Goal: Use online tool/utility: Utilize a website feature to perform a specific function

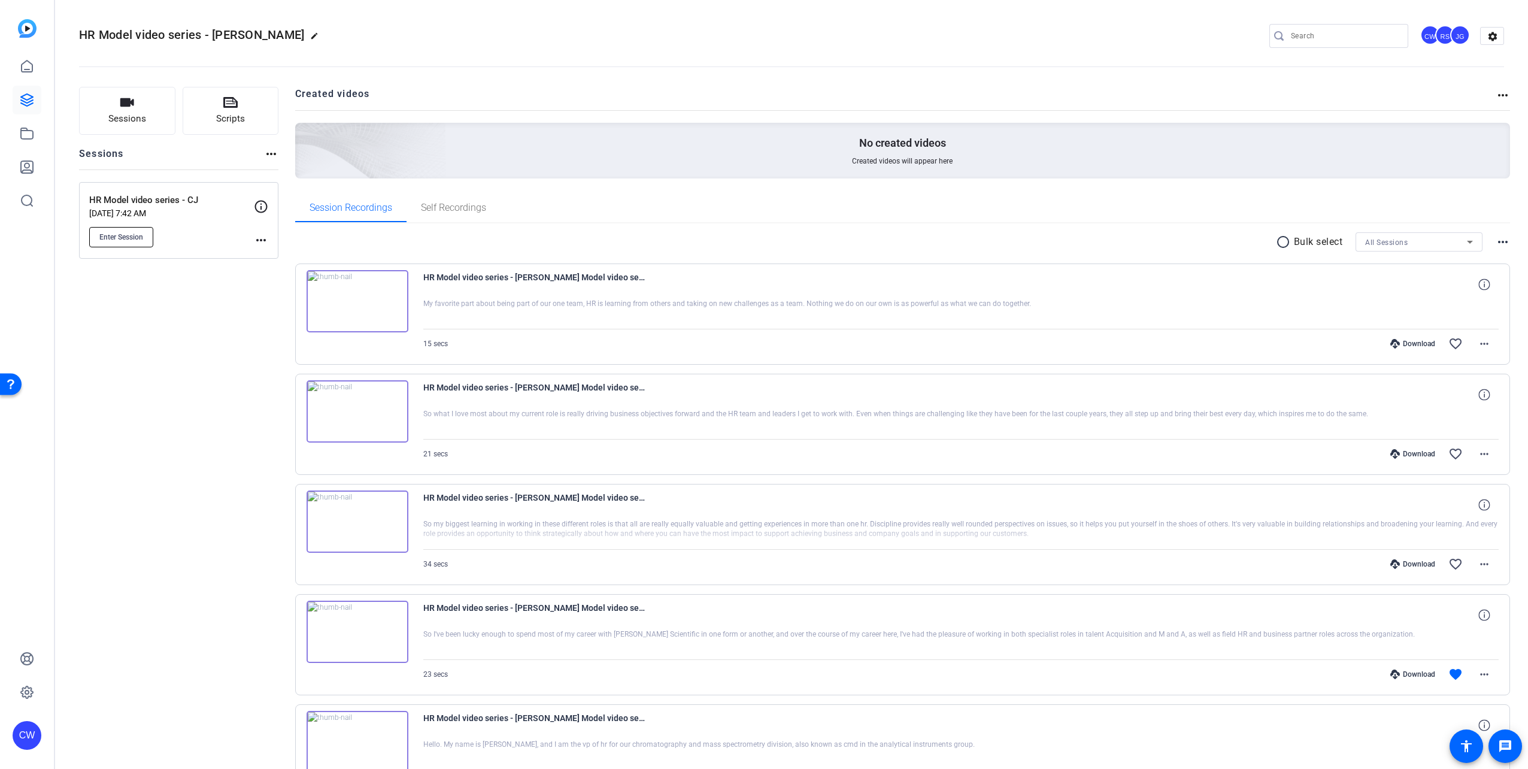
click at [131, 234] on span "Enter Session" at bounding box center [121, 237] width 44 height 10
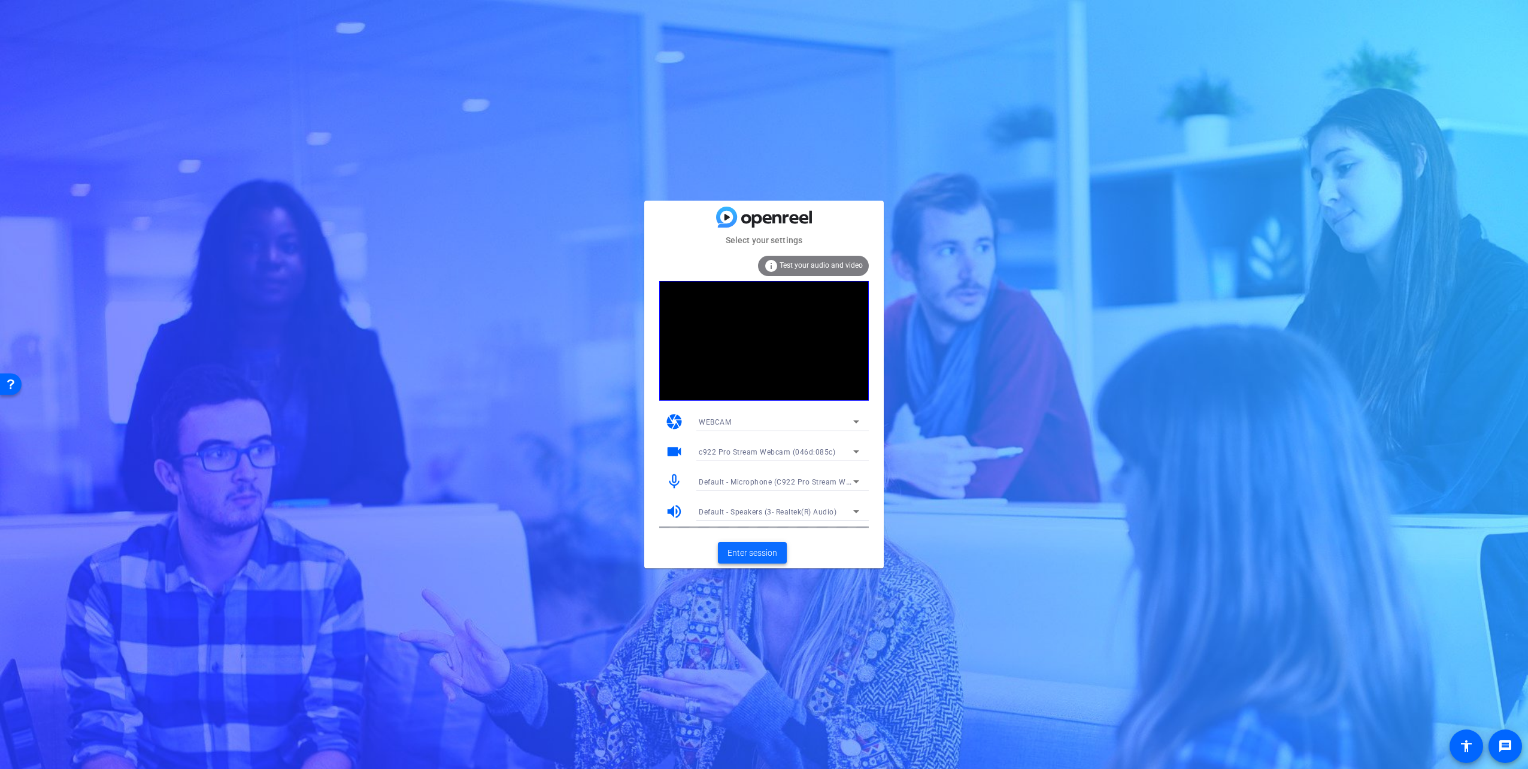
click at [715, 318] on span "Enter session" at bounding box center [752, 553] width 50 height 13
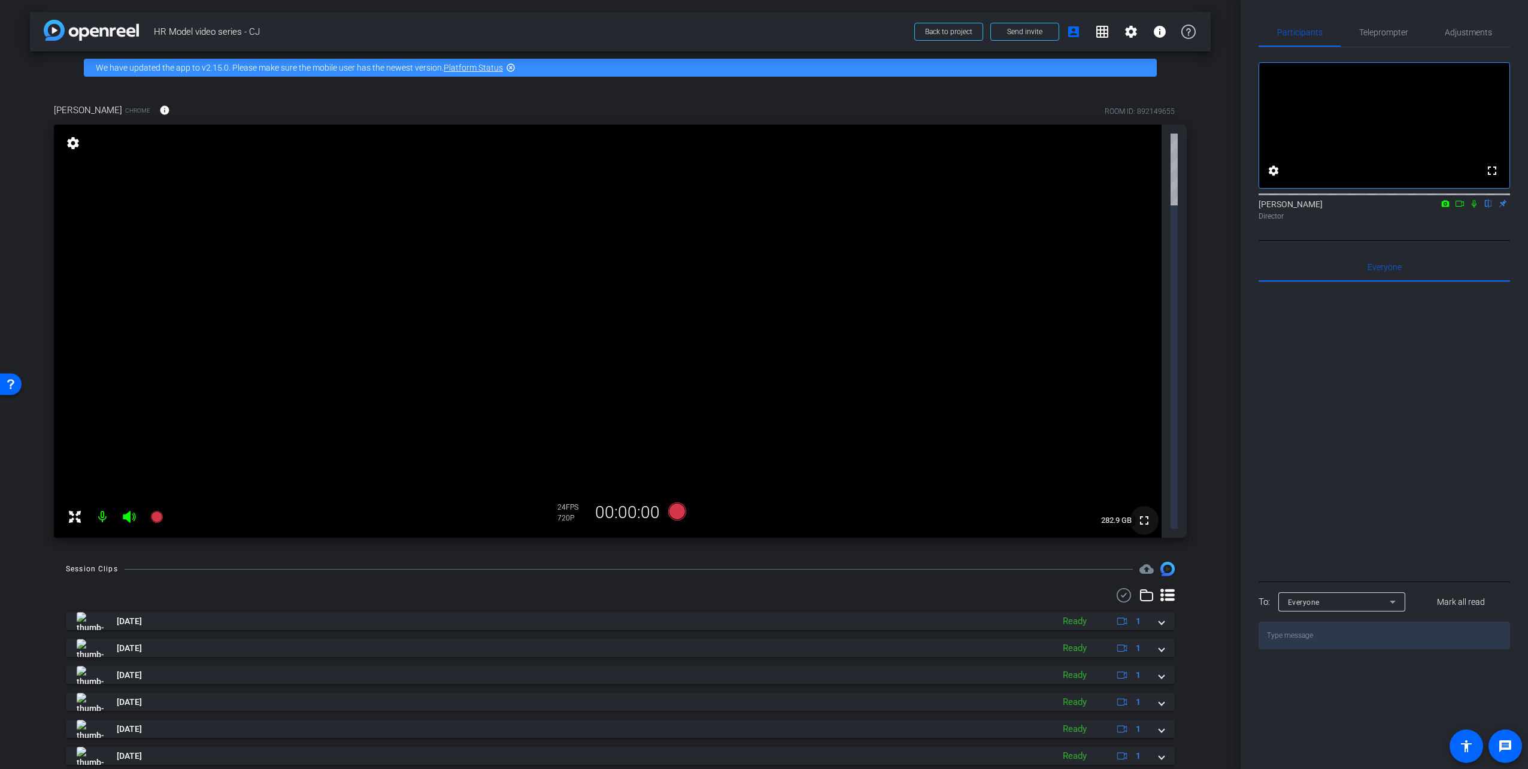
click at [715, 318] on mat-icon "fullscreen" at bounding box center [1144, 520] width 14 height 14
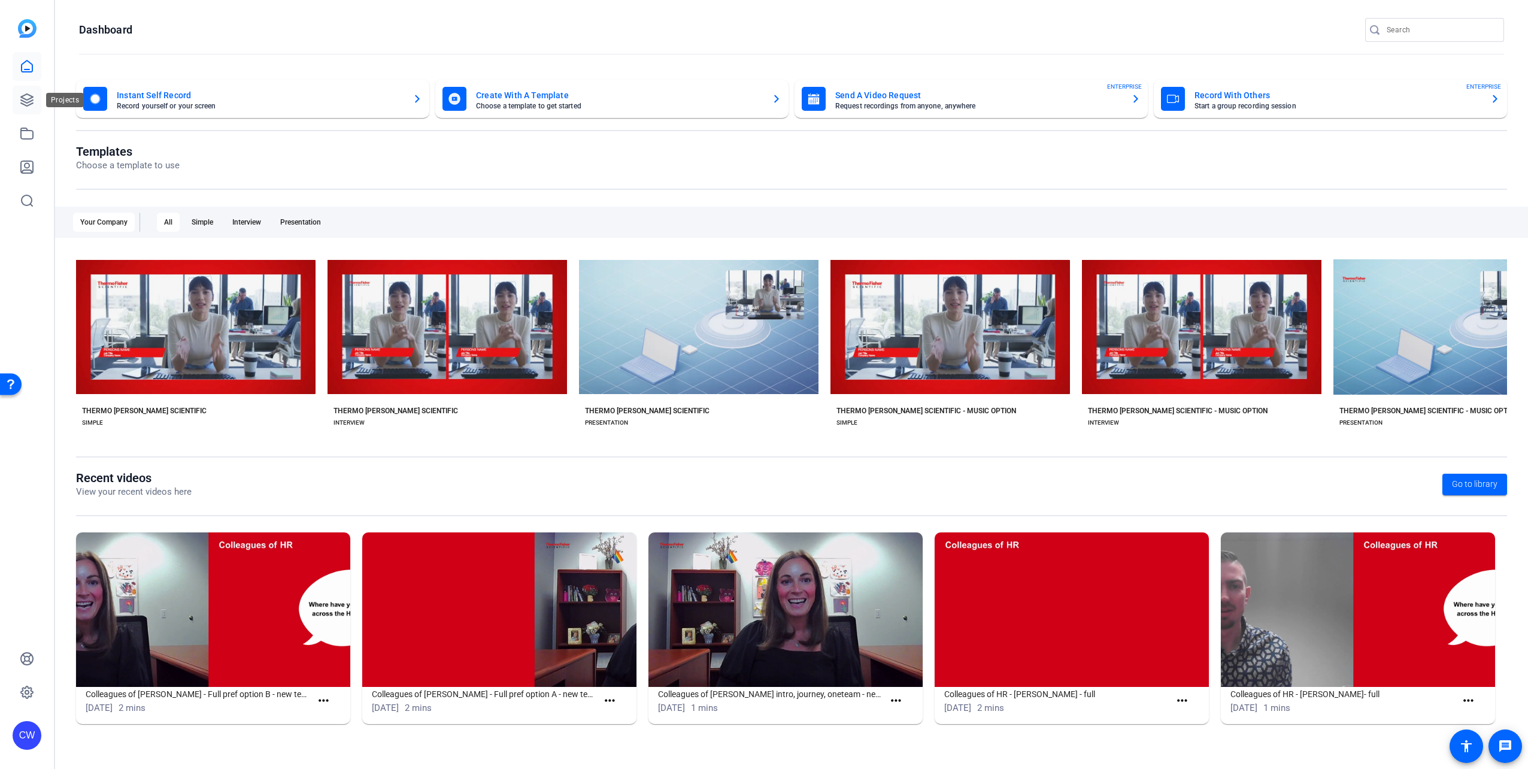
click at [28, 98] on icon at bounding box center [27, 100] width 14 height 14
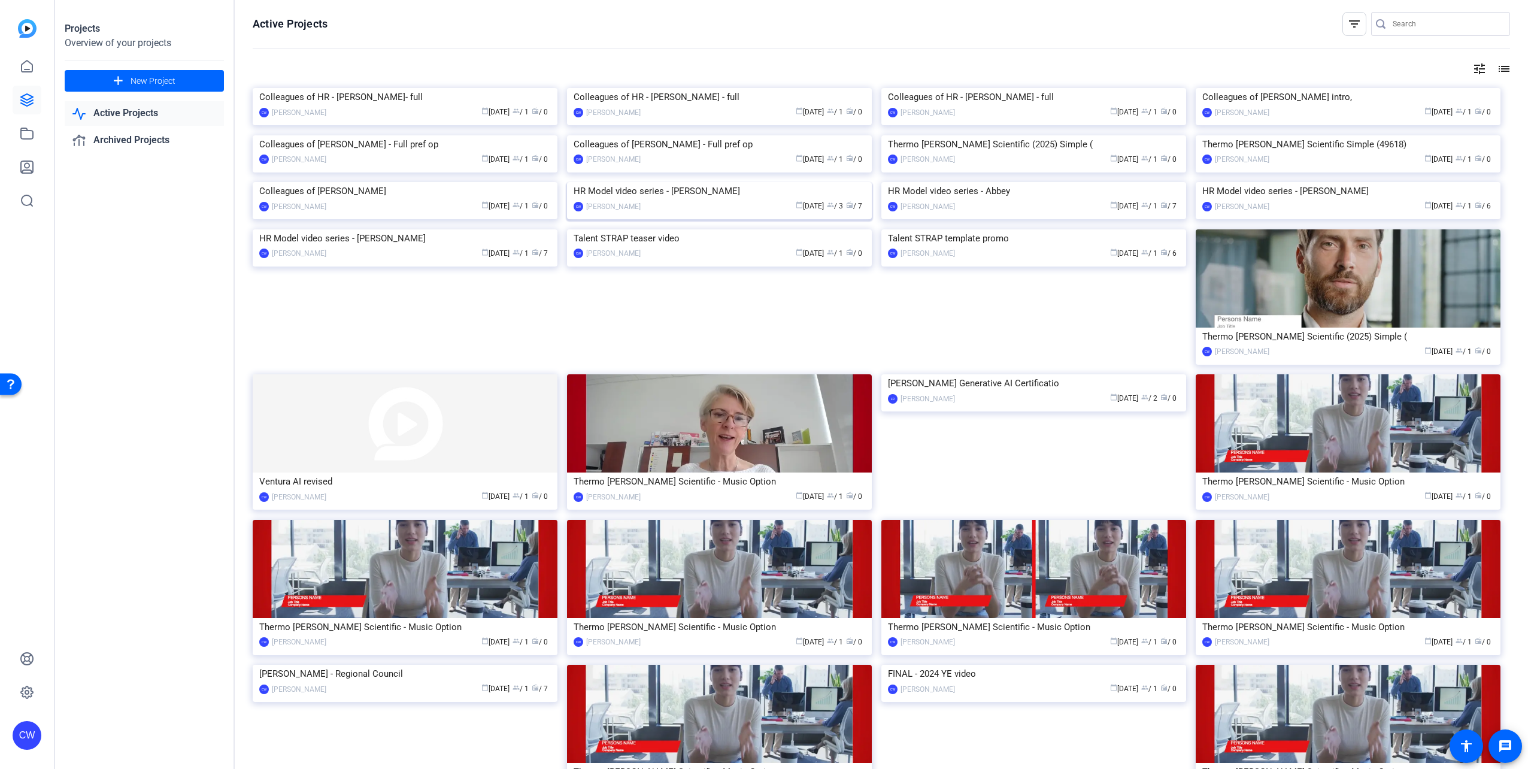
click at [680, 200] on div "HR Model video series - Casey" at bounding box center [720, 191] width 292 height 18
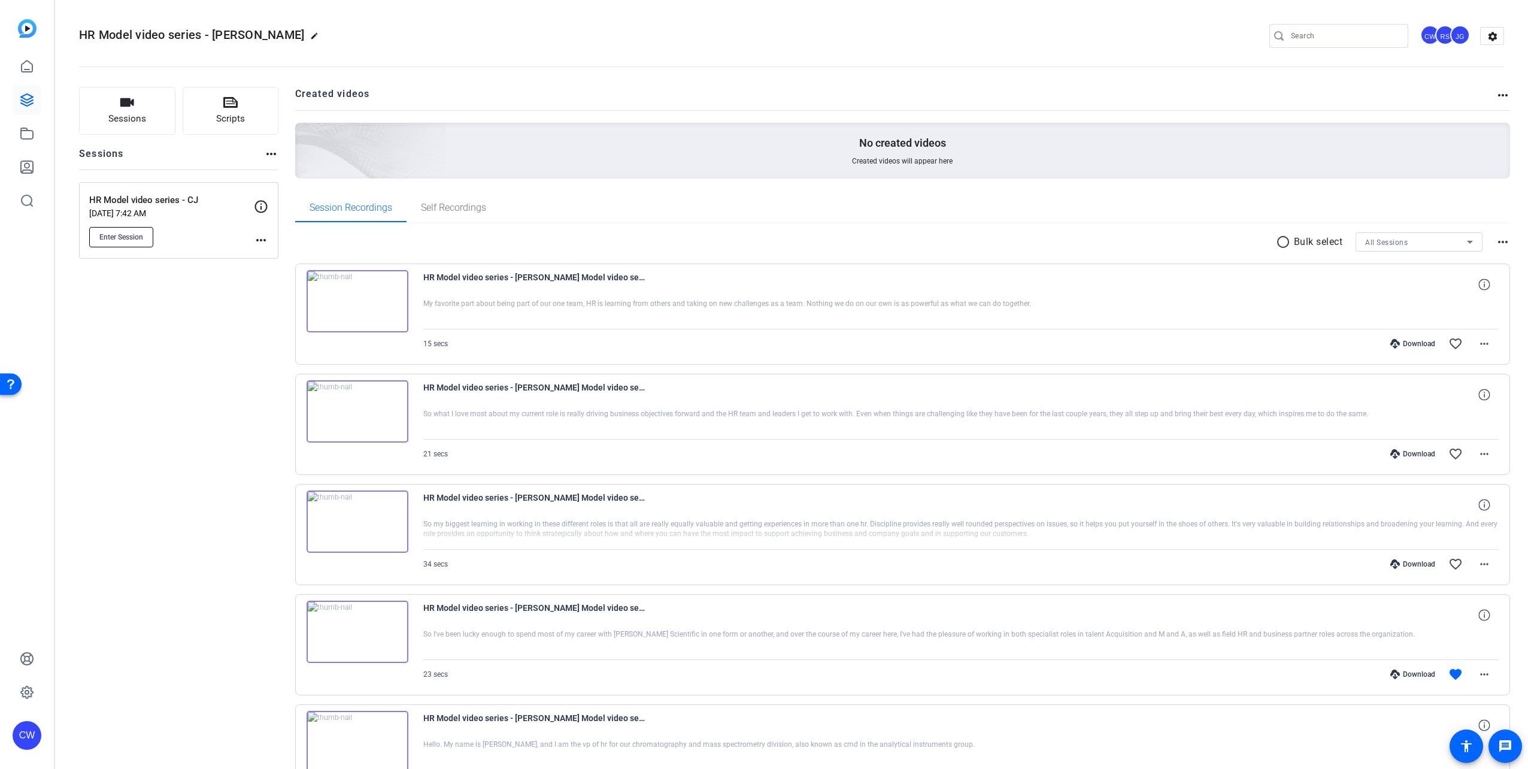
click at [126, 234] on span "Enter Session" at bounding box center [121, 237] width 44 height 10
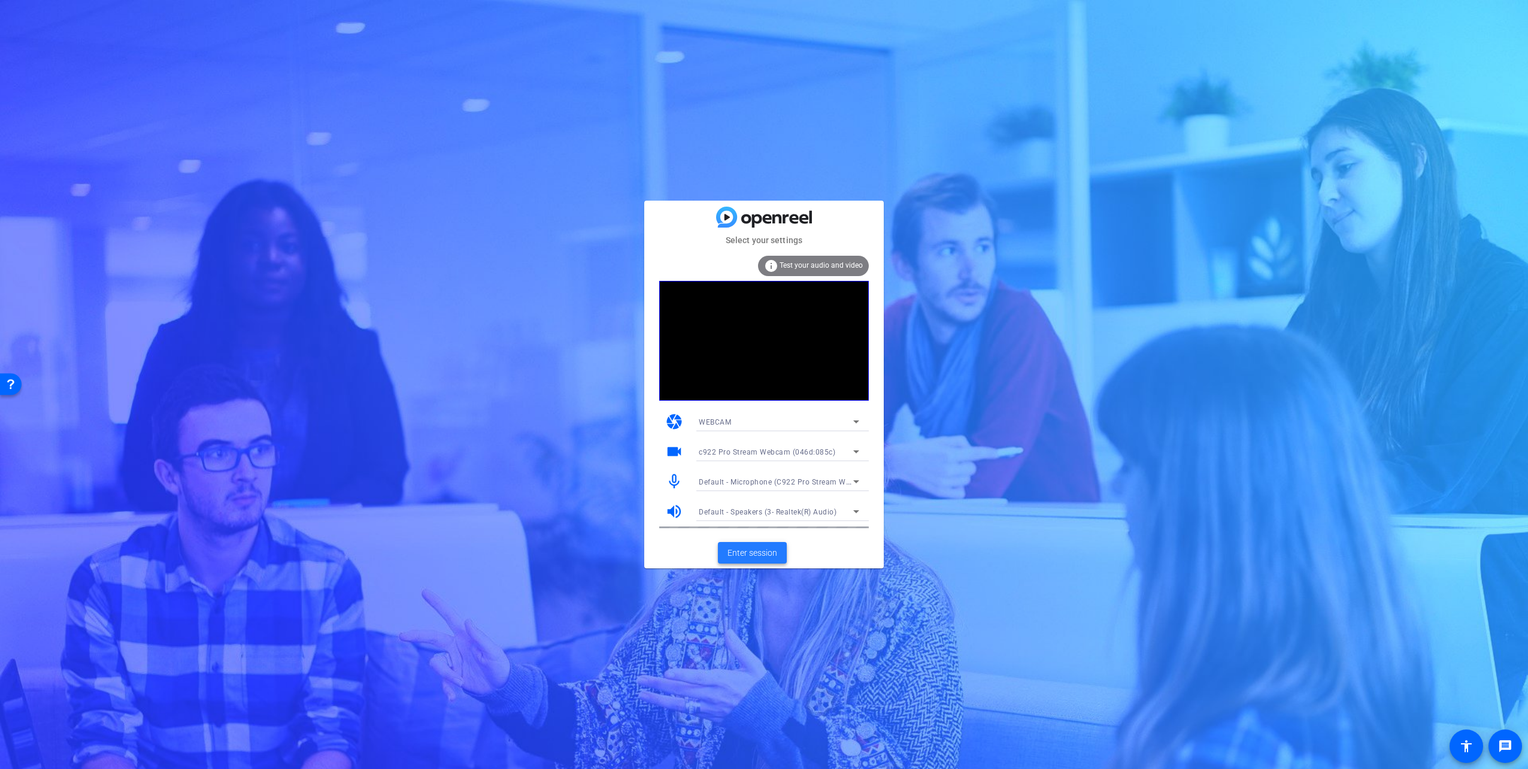
click at [760, 550] on span "Enter session" at bounding box center [752, 553] width 50 height 13
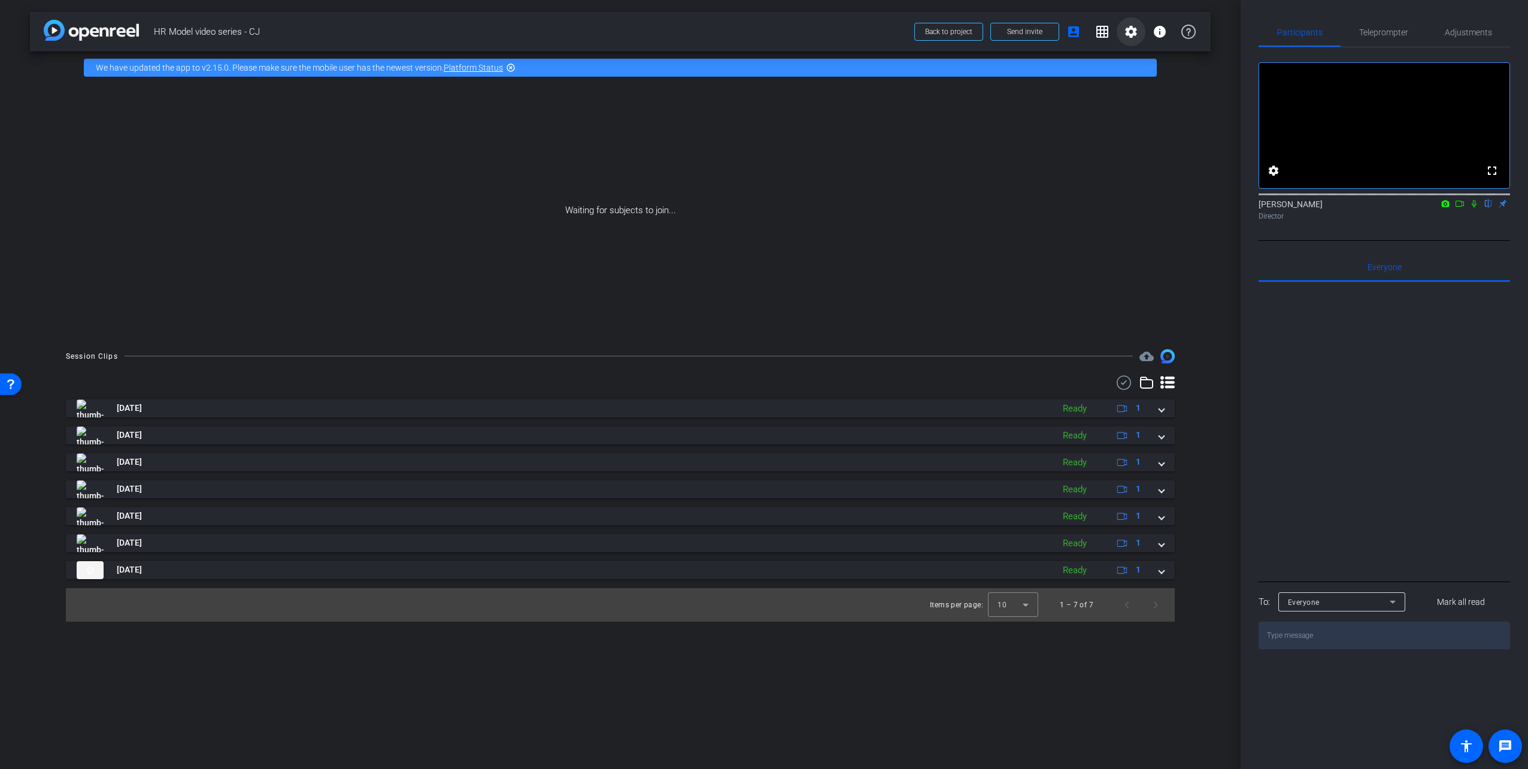
click at [1133, 32] on mat-icon "settings" at bounding box center [1131, 32] width 14 height 14
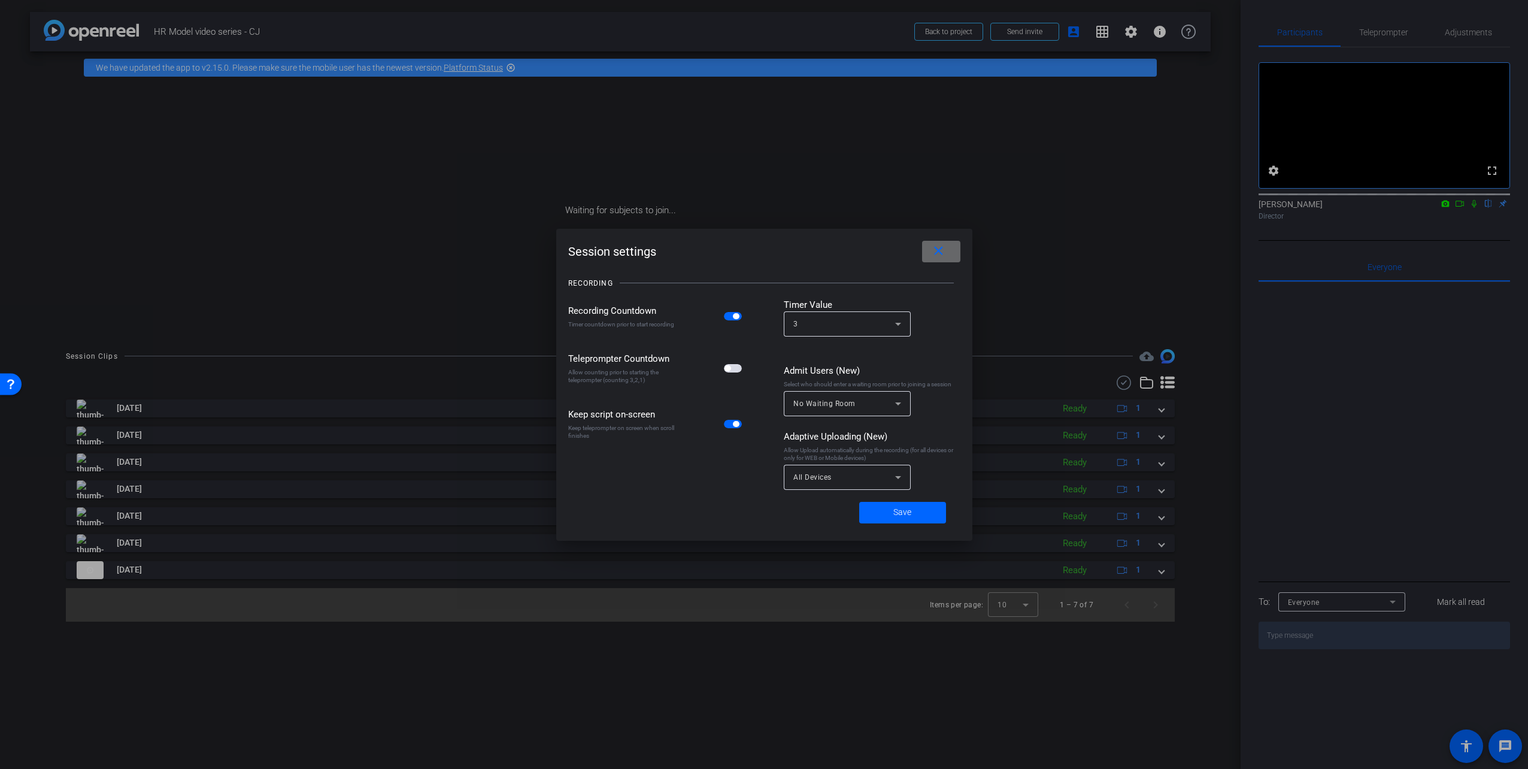
click at [936, 249] on mat-icon "close" at bounding box center [938, 251] width 15 height 15
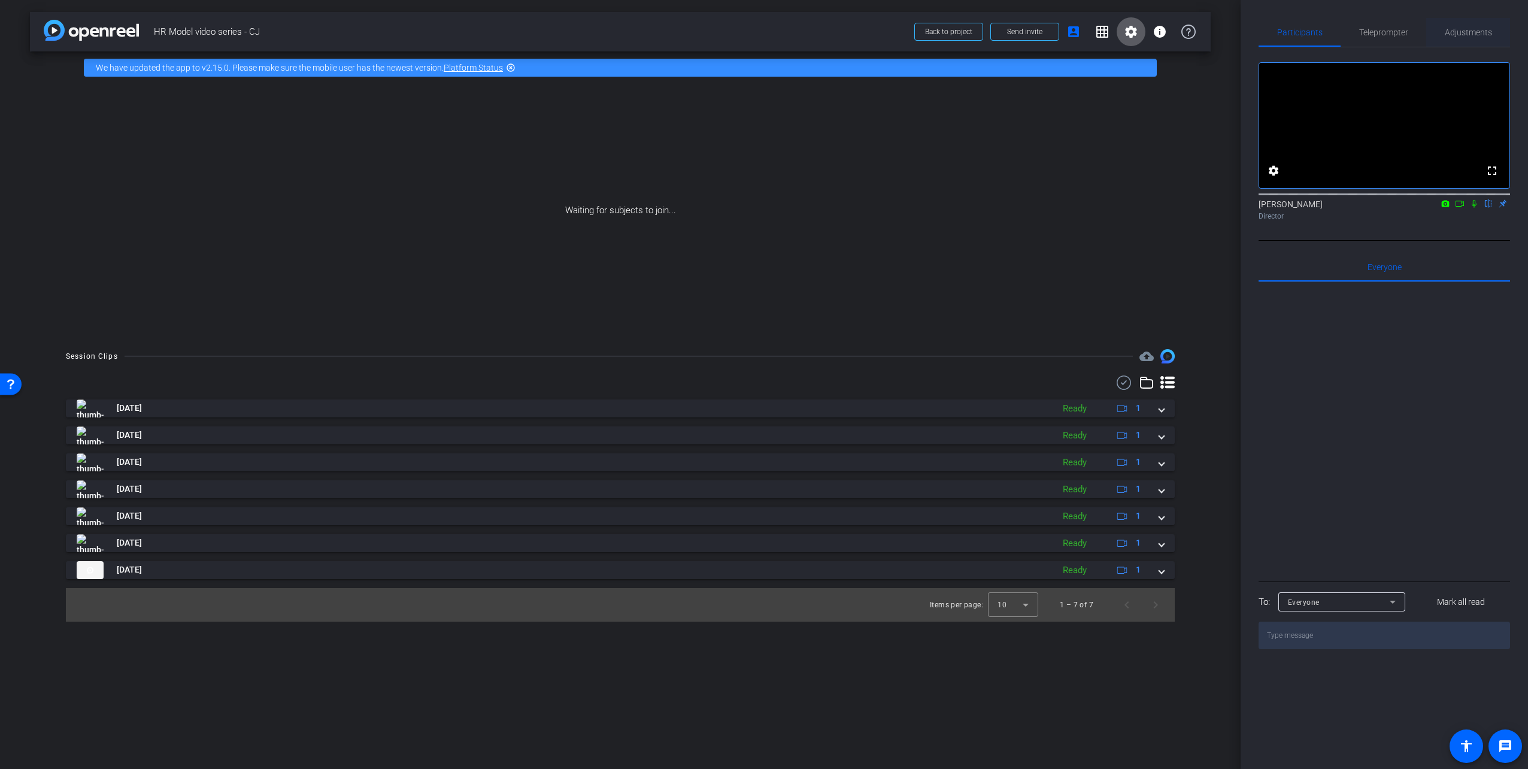
click at [1488, 36] on span "Adjustments" at bounding box center [1468, 32] width 47 height 8
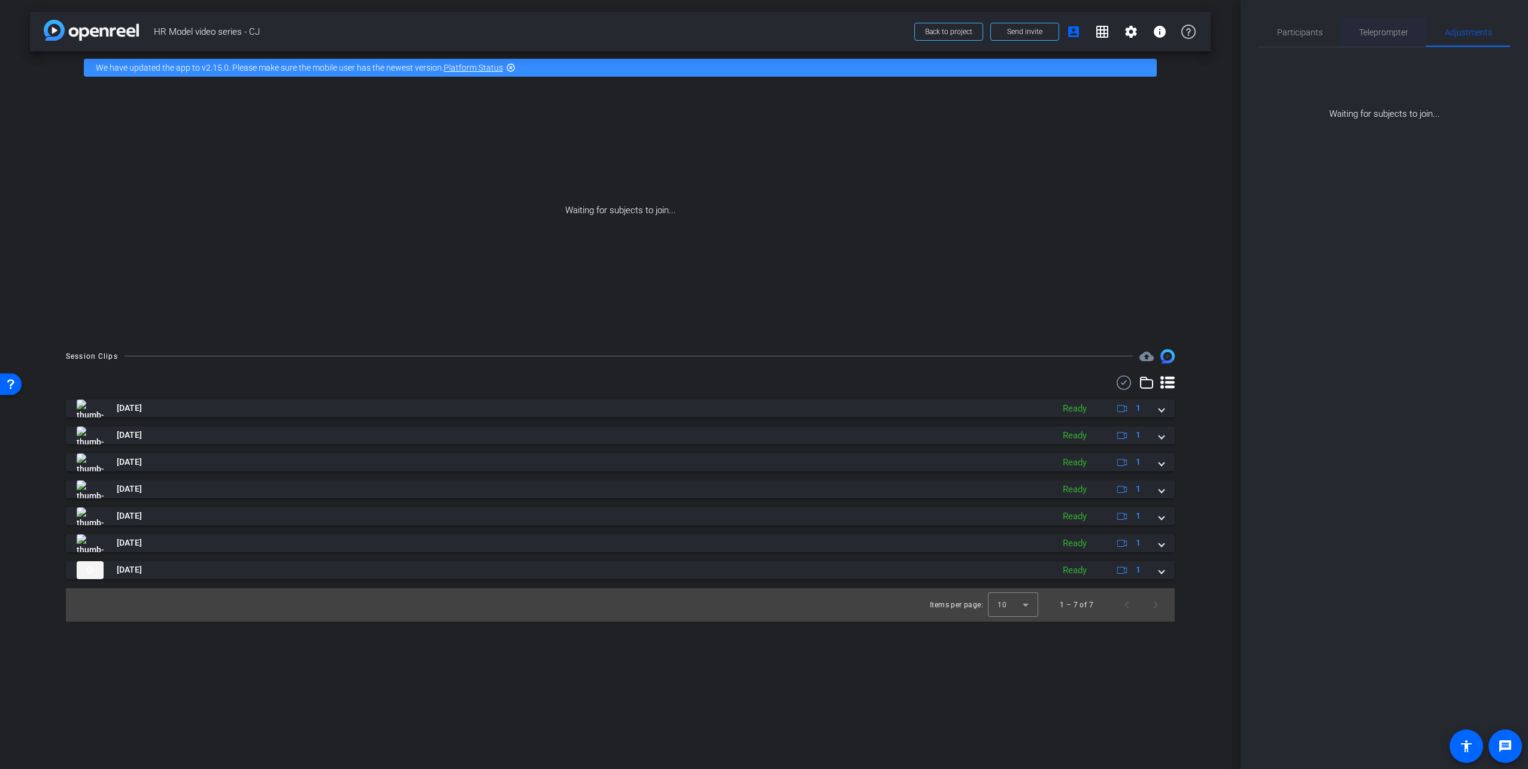
click at [1386, 34] on span "Teleprompter" at bounding box center [1383, 32] width 49 height 8
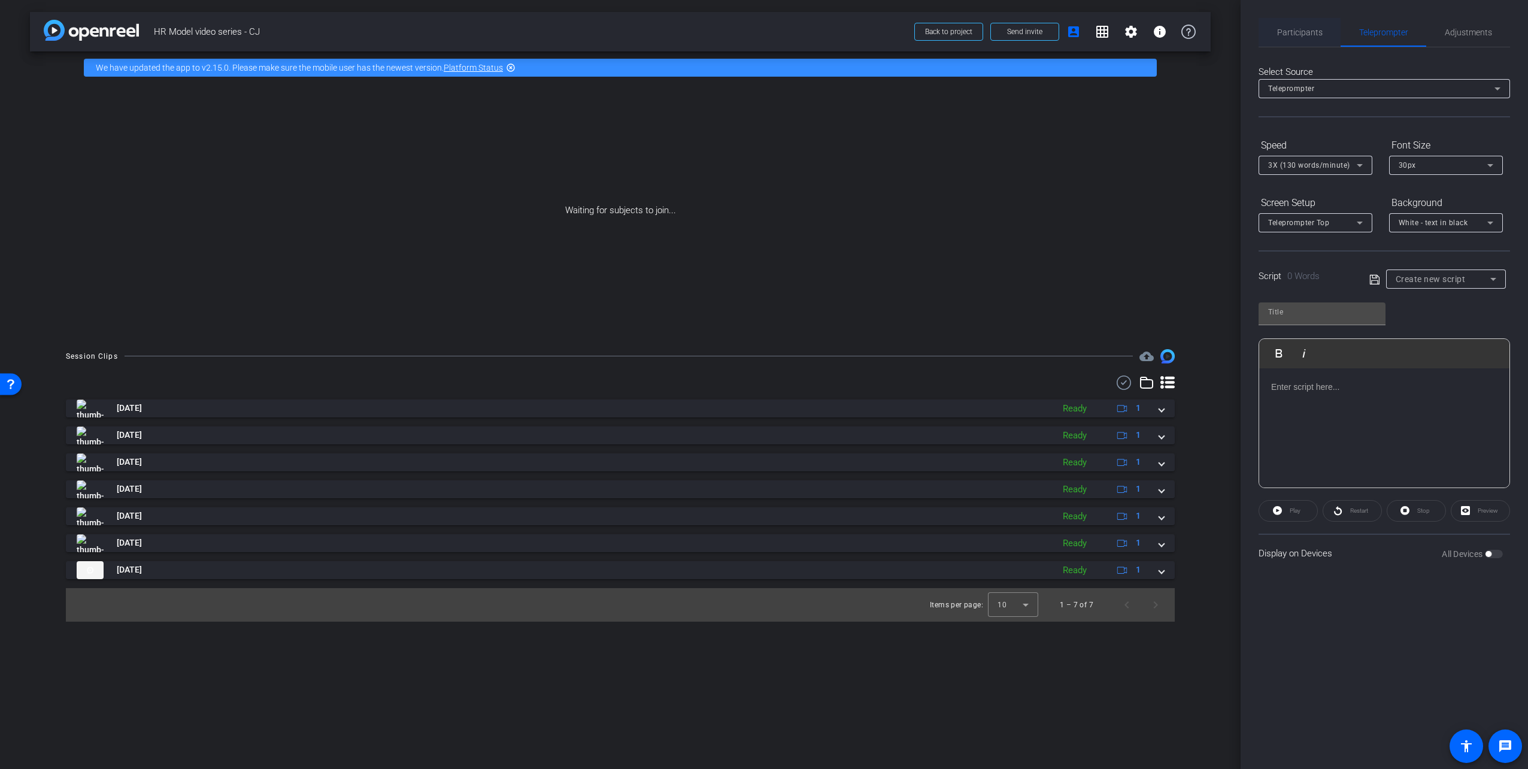
click at [1298, 32] on span "Participants" at bounding box center [1300, 32] width 46 height 8
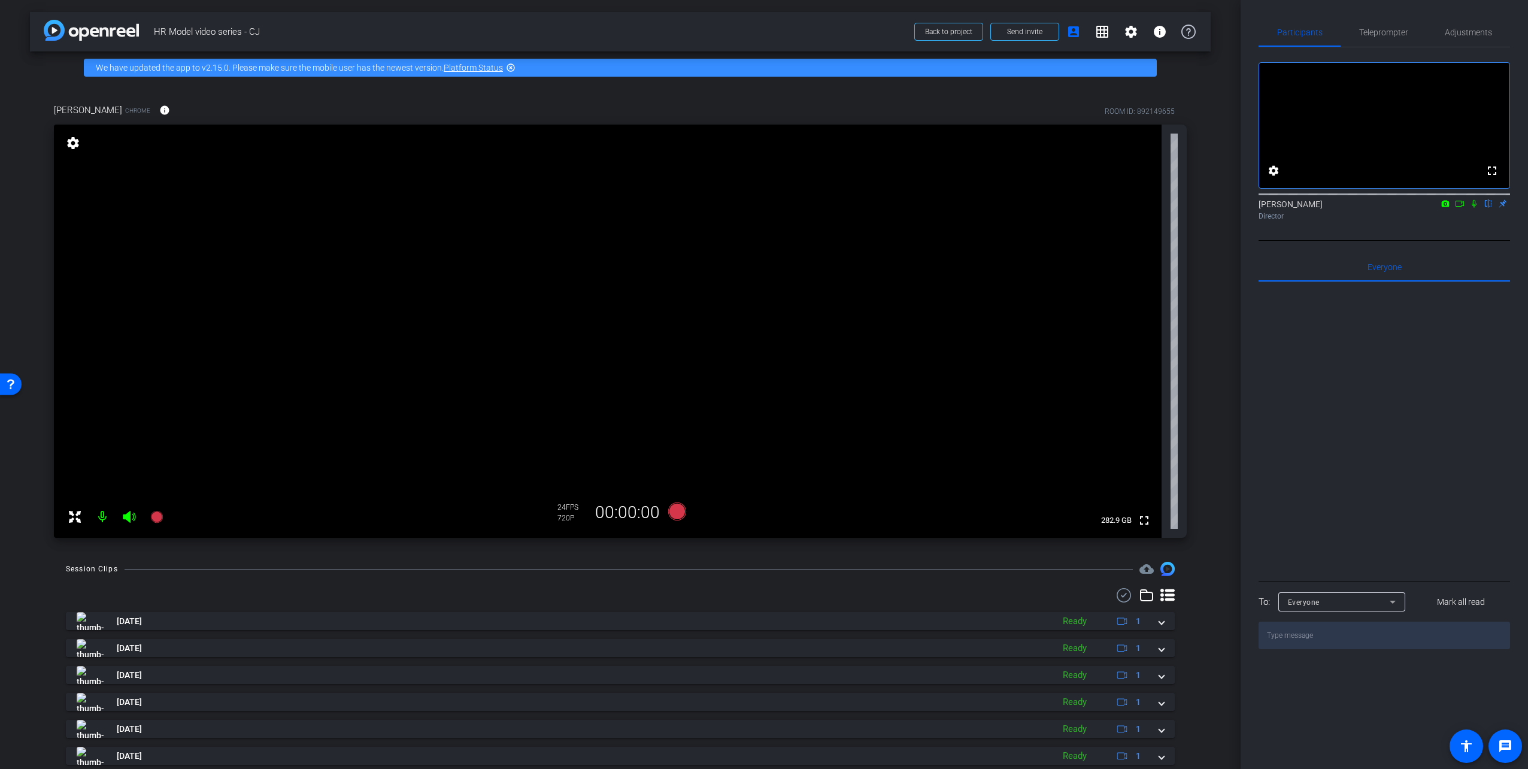
click at [1475, 208] on icon at bounding box center [1474, 203] width 10 height 8
click at [1475, 208] on icon at bounding box center [1474, 204] width 7 height 8
click at [1463, 33] on span "Adjustments" at bounding box center [1468, 32] width 47 height 8
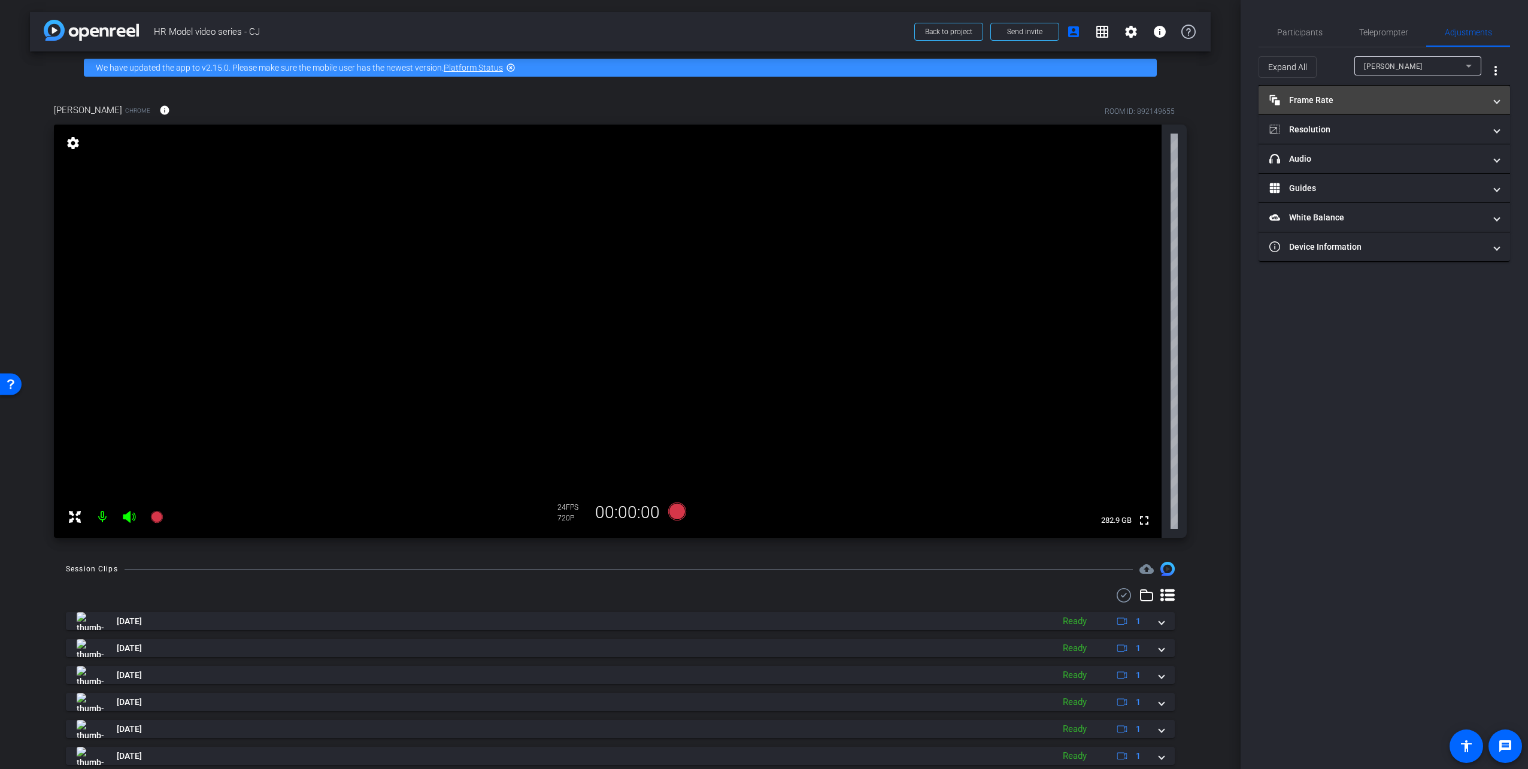
click at [1354, 107] on mat-expansion-panel-header "Frame Rate Frame Rate" at bounding box center [1384, 100] width 251 height 29
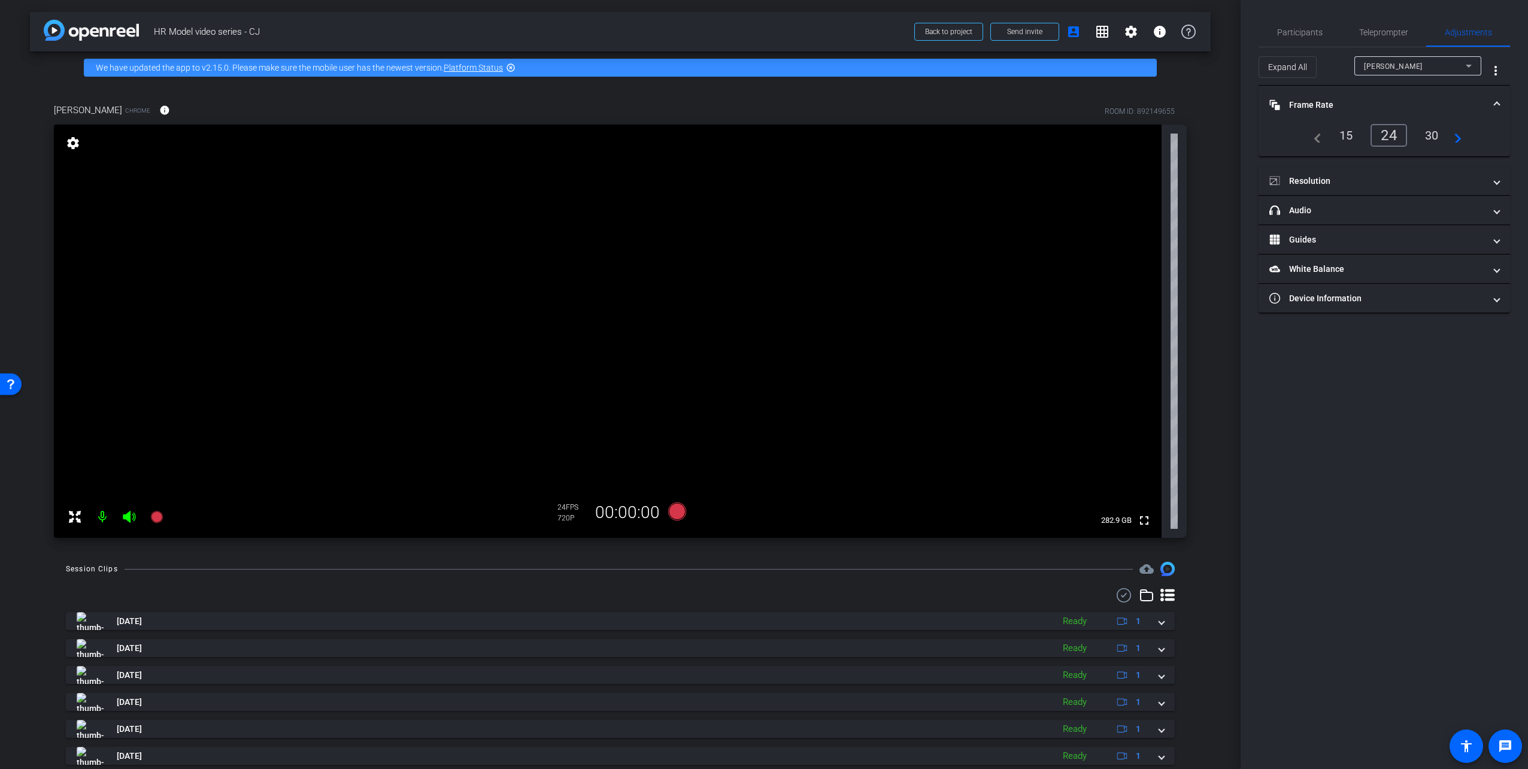
click at [1431, 134] on div "30" at bounding box center [1432, 135] width 32 height 20
click at [1387, 135] on div "24" at bounding box center [1387, 135] width 32 height 20
click at [1432, 135] on div "30" at bounding box center [1432, 135] width 32 height 20
click at [1368, 34] on span "Teleprompter" at bounding box center [1383, 32] width 49 height 8
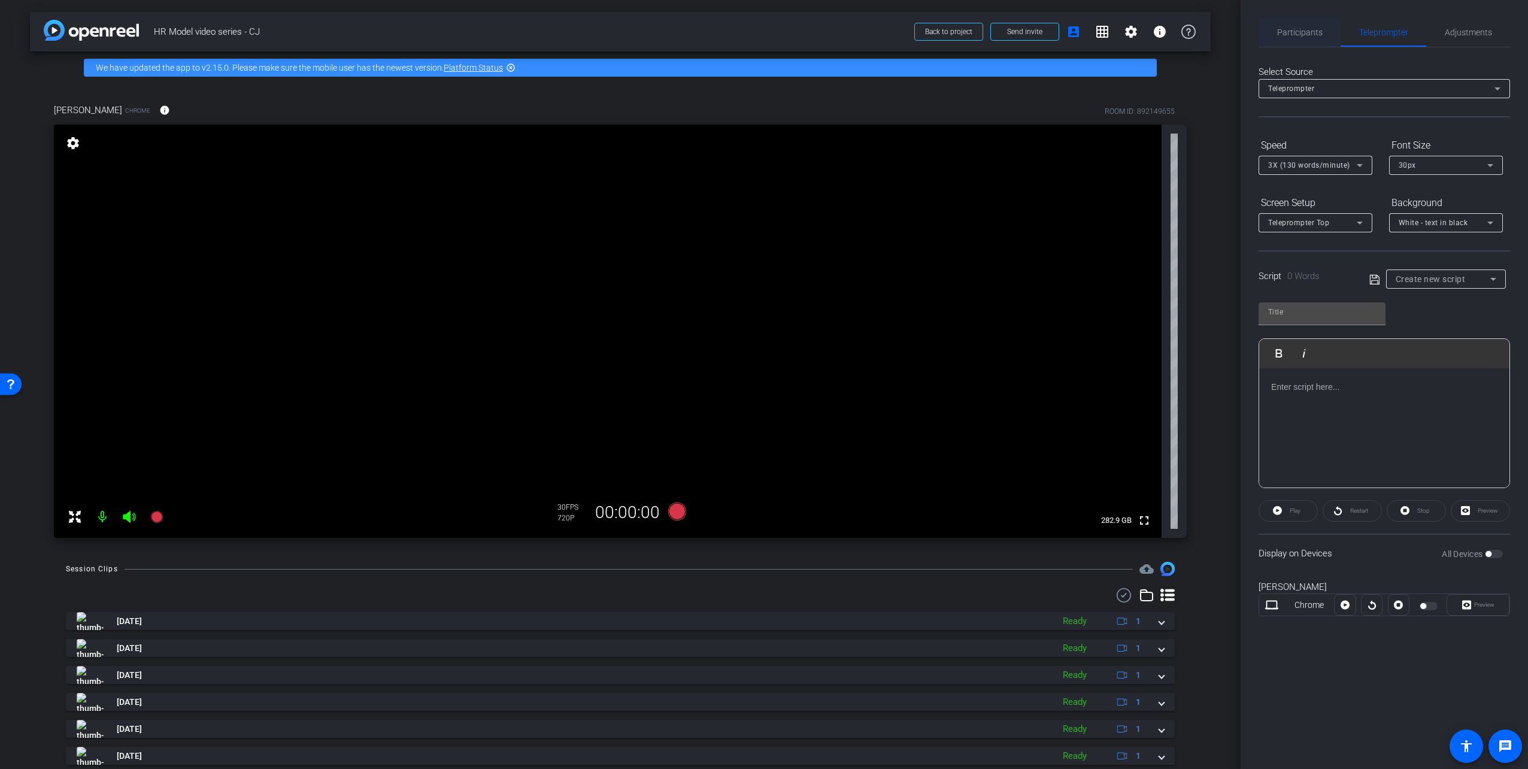
drag, startPoint x: 1368, startPoint y: 34, endPoint x: 1305, endPoint y: 34, distance: 62.9
click at [1305, 34] on span "Participants" at bounding box center [1300, 32] width 46 height 8
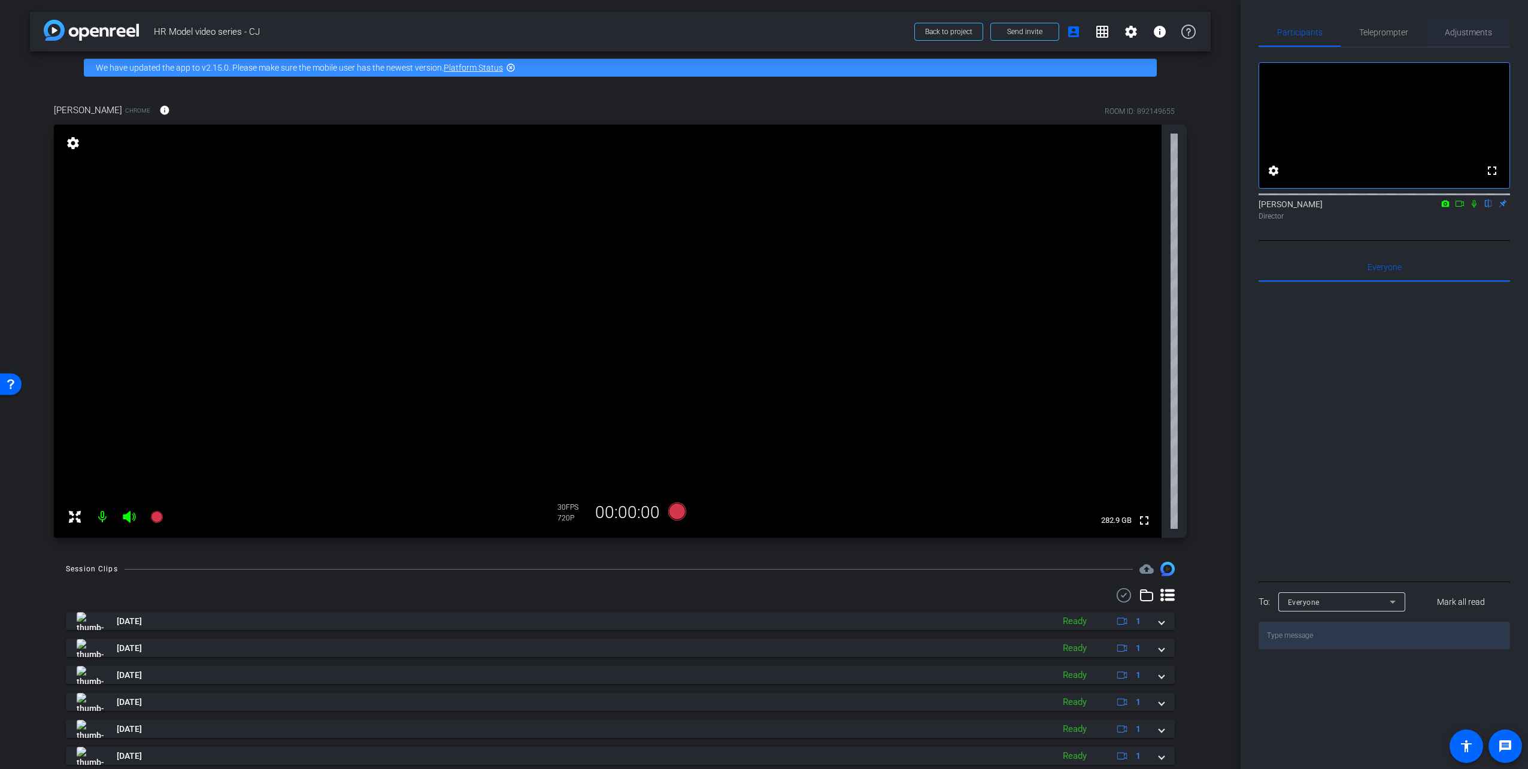
click at [1479, 34] on span "Adjustments" at bounding box center [1468, 32] width 47 height 8
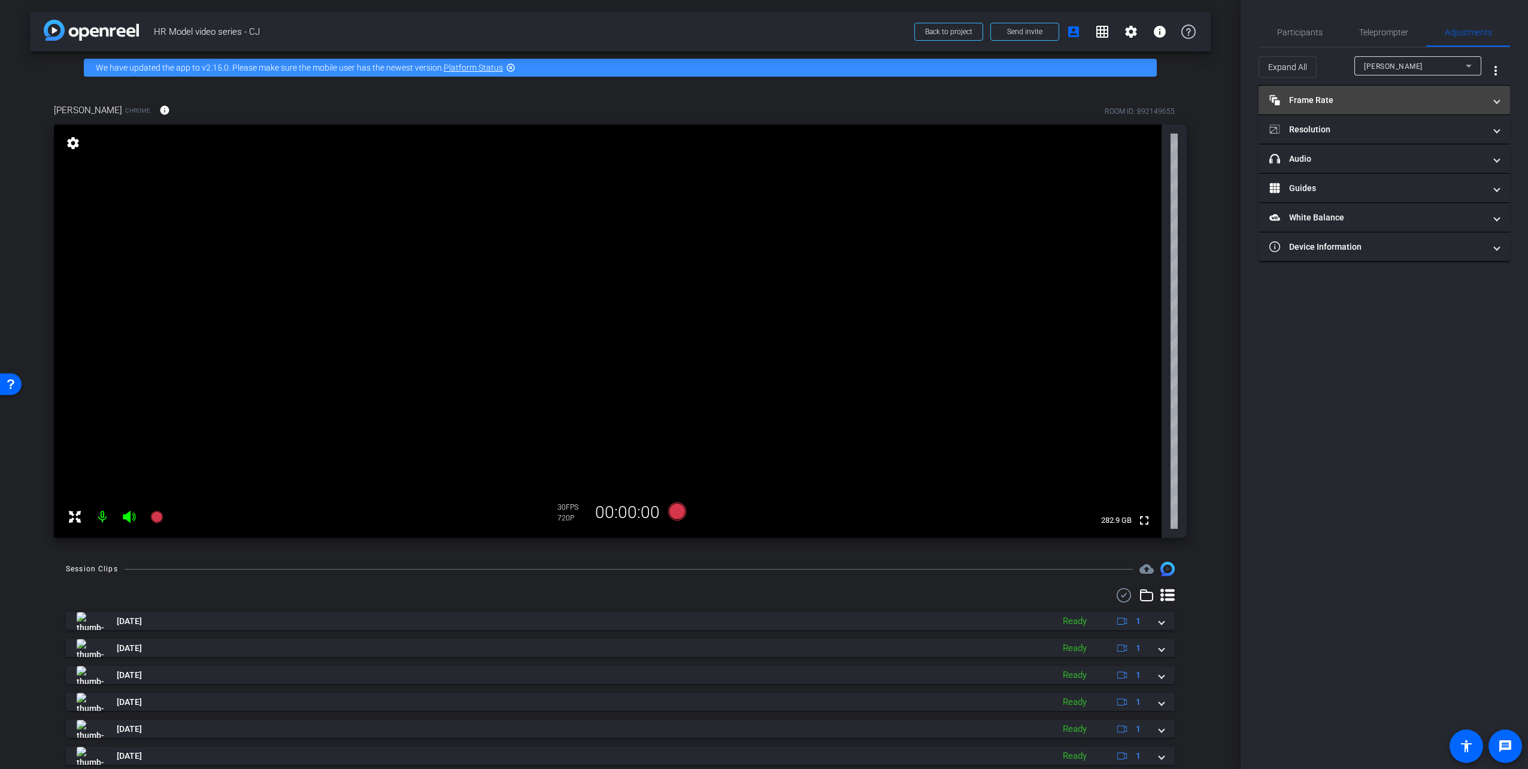
click at [1397, 92] on mat-expansion-panel-header "Frame Rate Frame Rate" at bounding box center [1384, 100] width 251 height 29
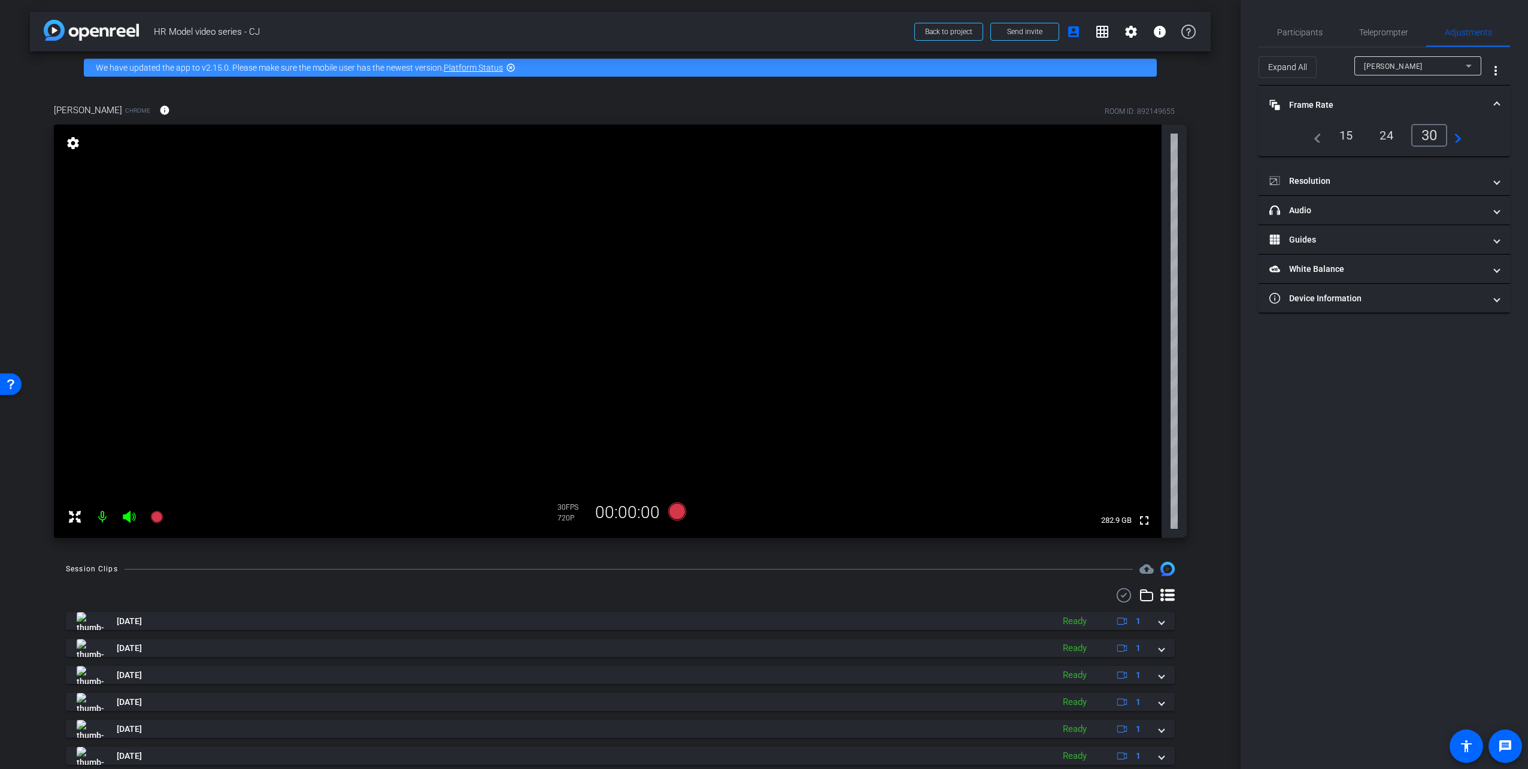
click at [1382, 134] on div "24" at bounding box center [1387, 135] width 32 height 20
click at [1391, 35] on span "Teleprompter" at bounding box center [1383, 32] width 49 height 8
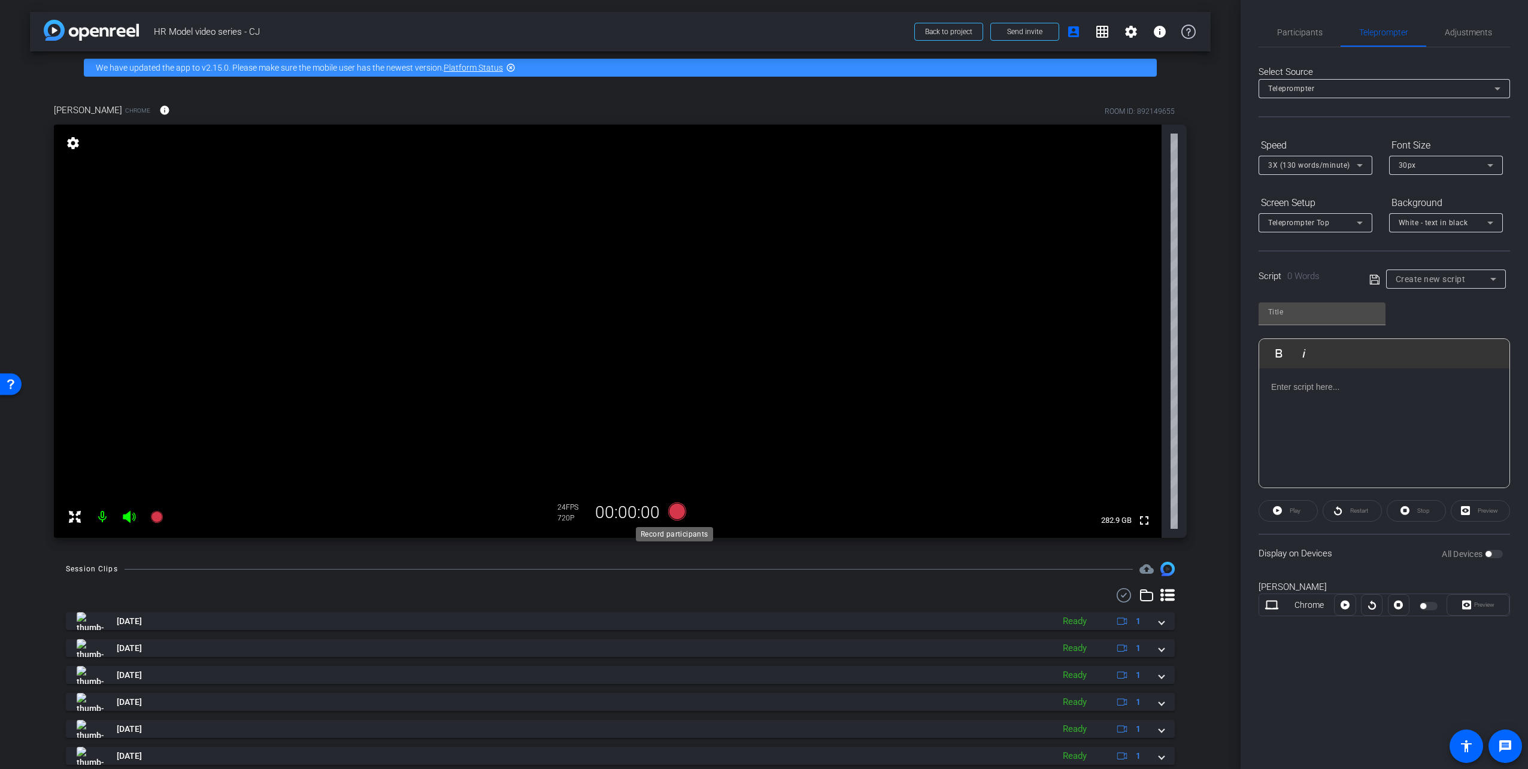
click at [675, 510] on icon at bounding box center [677, 511] width 18 height 18
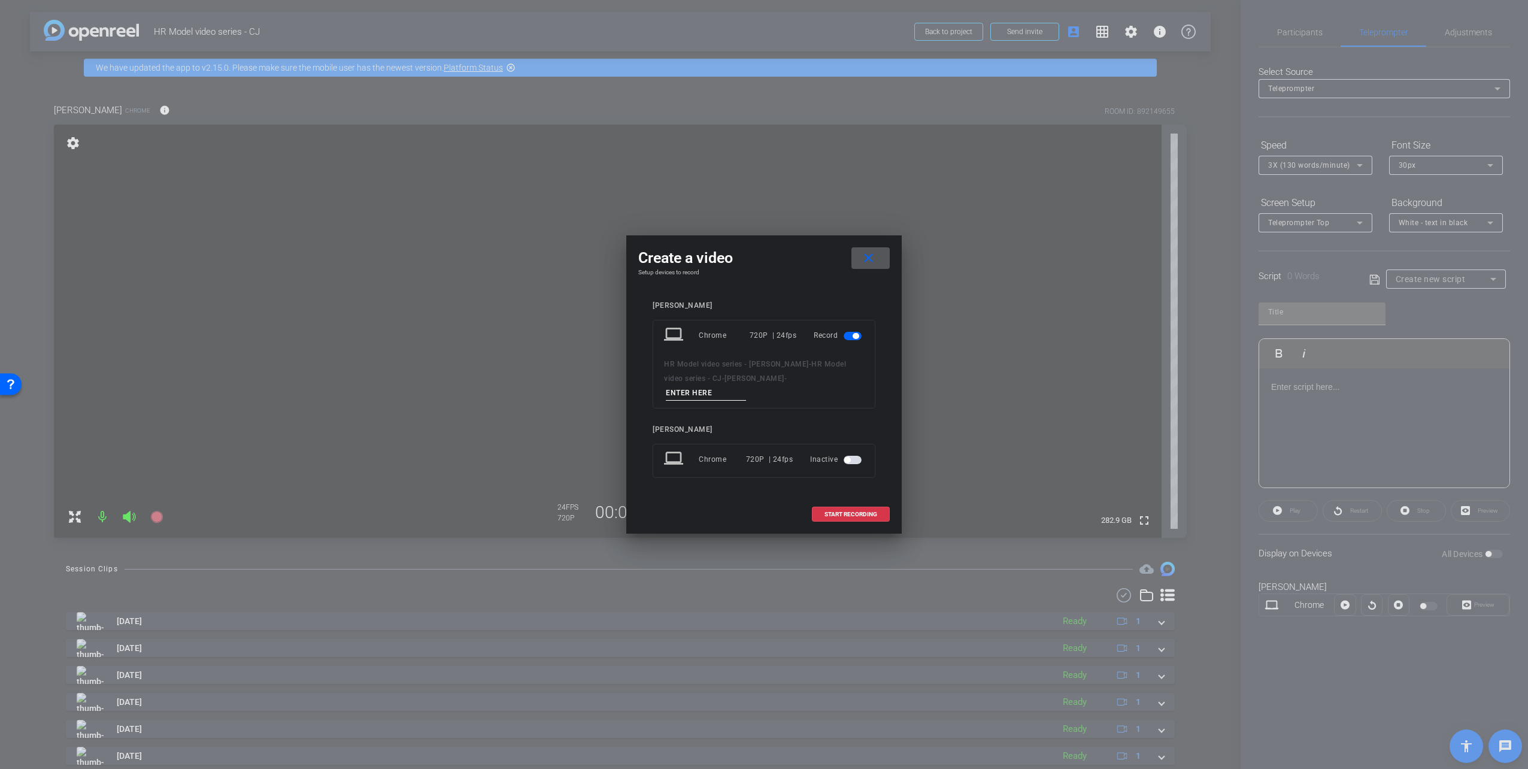
click at [746, 386] on input at bounding box center [706, 393] width 80 height 15
type input "Take 1"
click at [879, 504] on span at bounding box center [850, 514] width 77 height 29
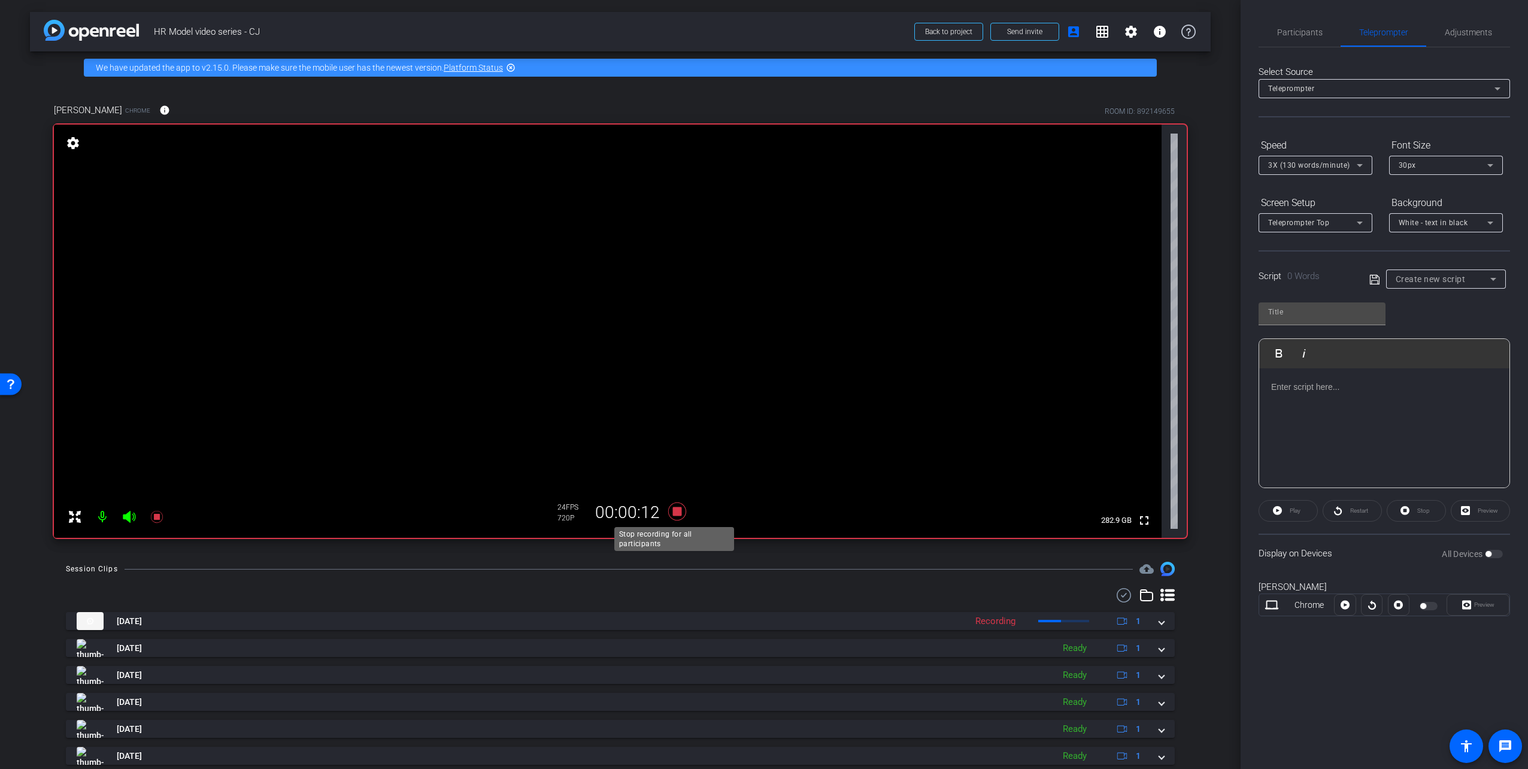
click at [678, 513] on icon at bounding box center [677, 511] width 18 height 18
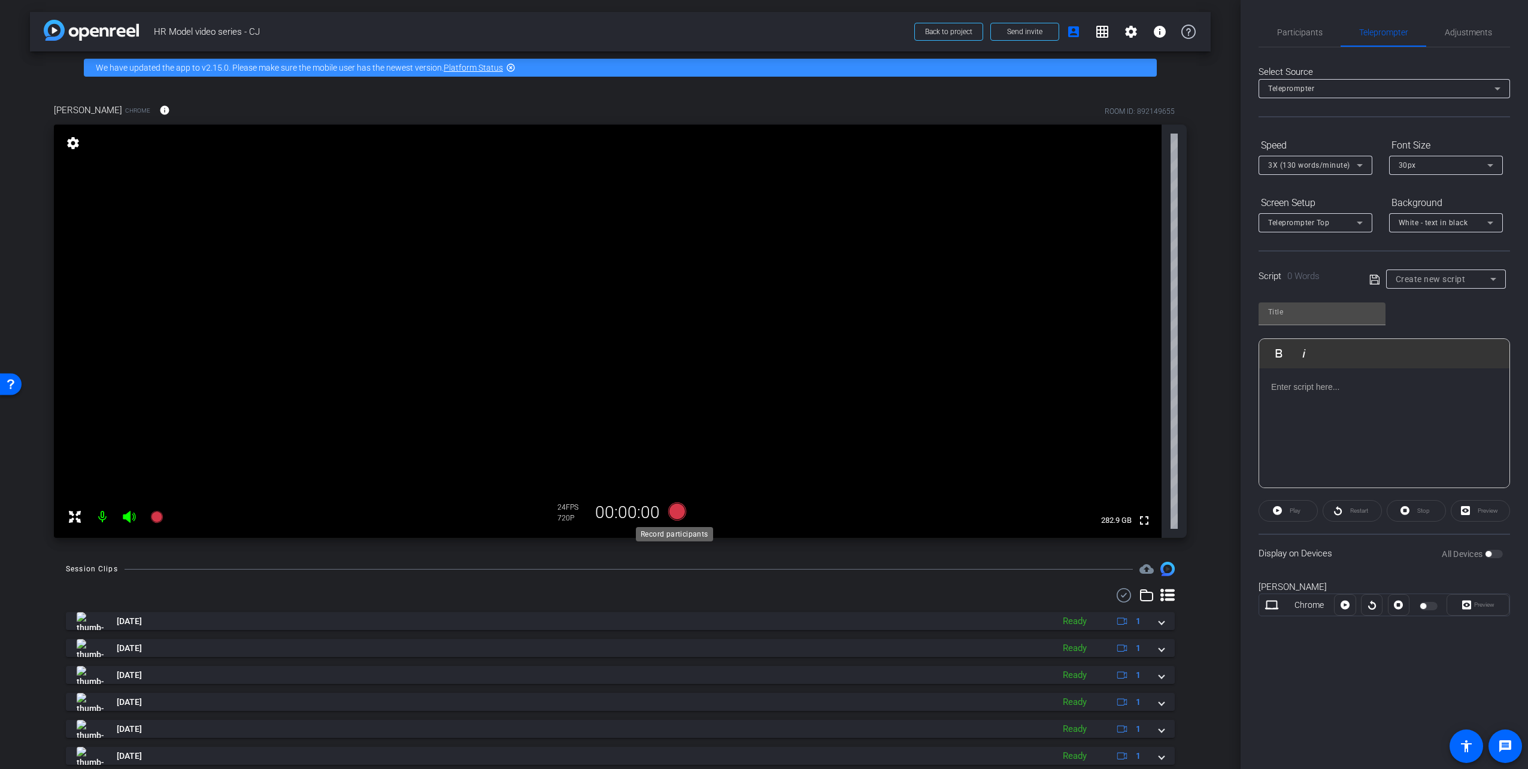
click at [674, 514] on icon at bounding box center [677, 511] width 18 height 18
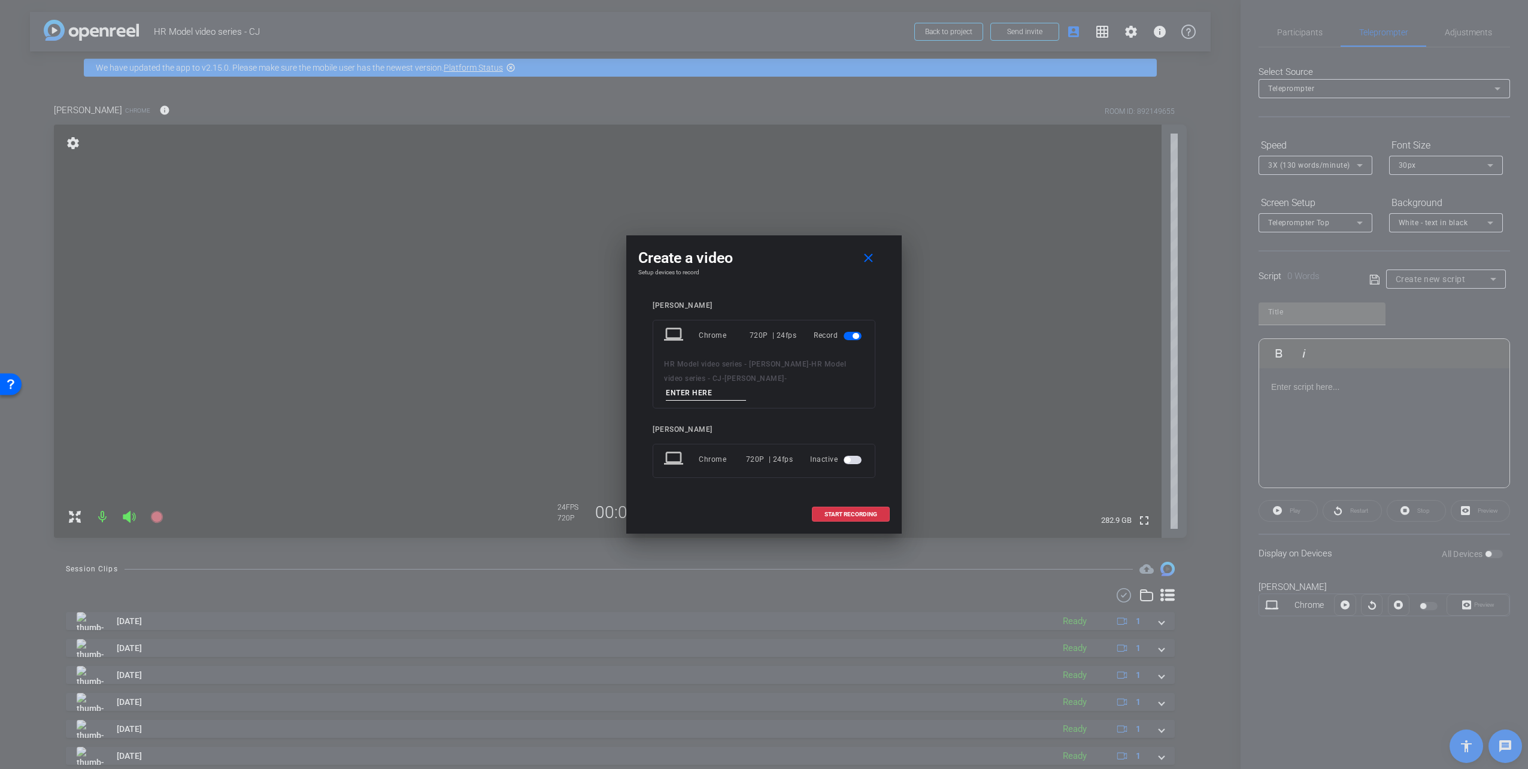
click at [746, 386] on input at bounding box center [706, 393] width 80 height 15
type input "take 2"
click at [850, 511] on span "START RECORDING" at bounding box center [850, 514] width 53 height 6
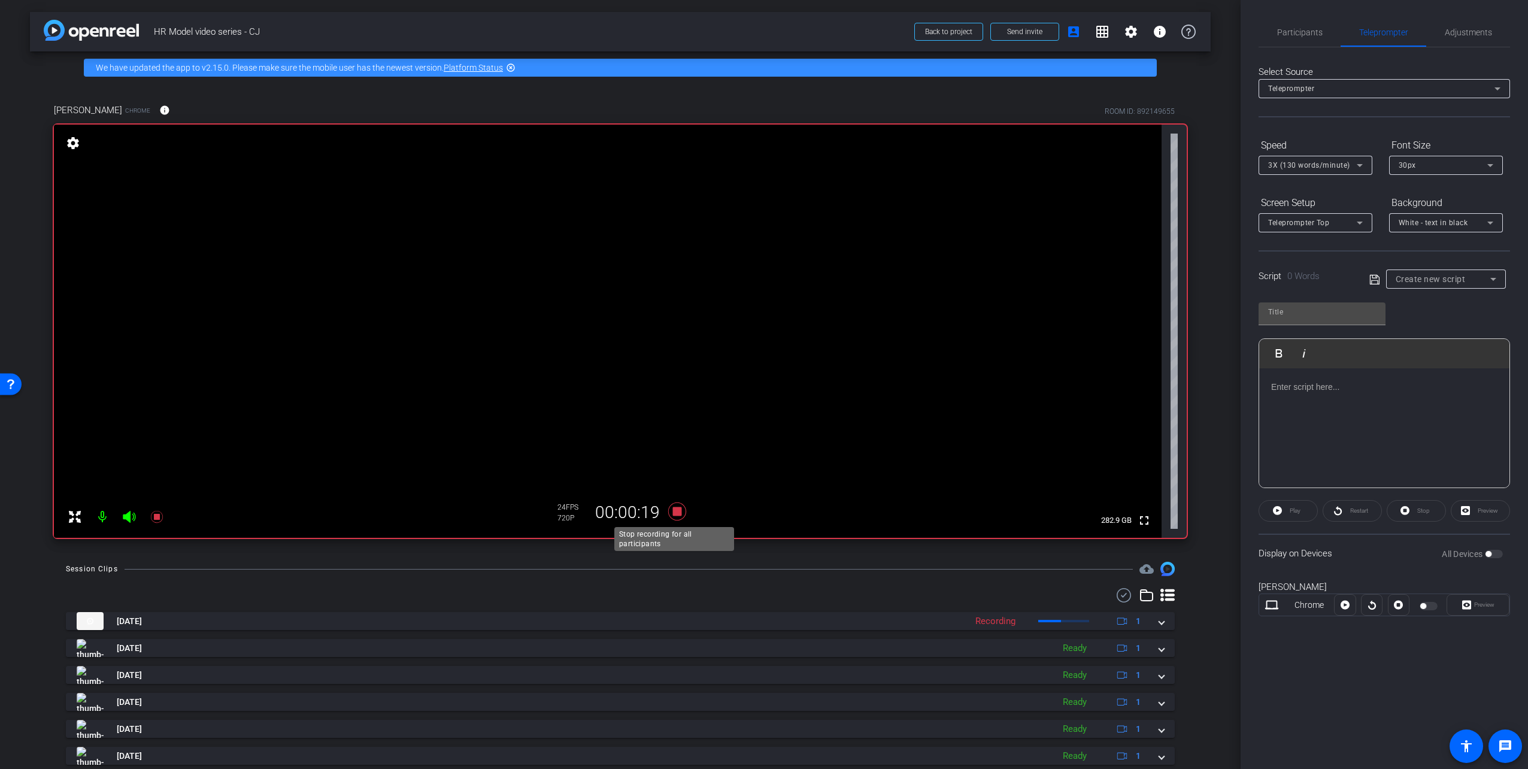
click at [669, 508] on icon at bounding box center [677, 512] width 29 height 22
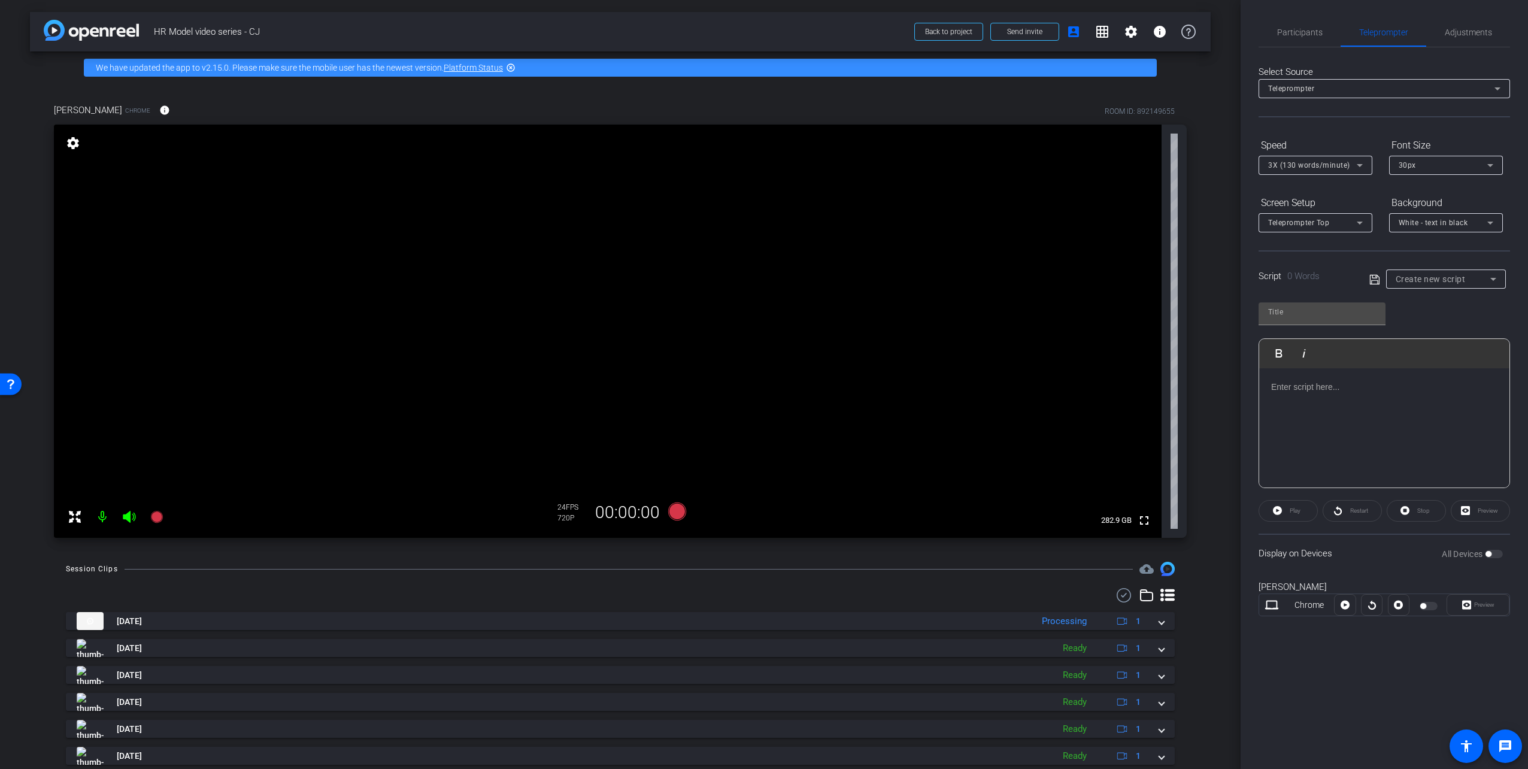
click at [671, 511] on icon at bounding box center [677, 511] width 18 height 18
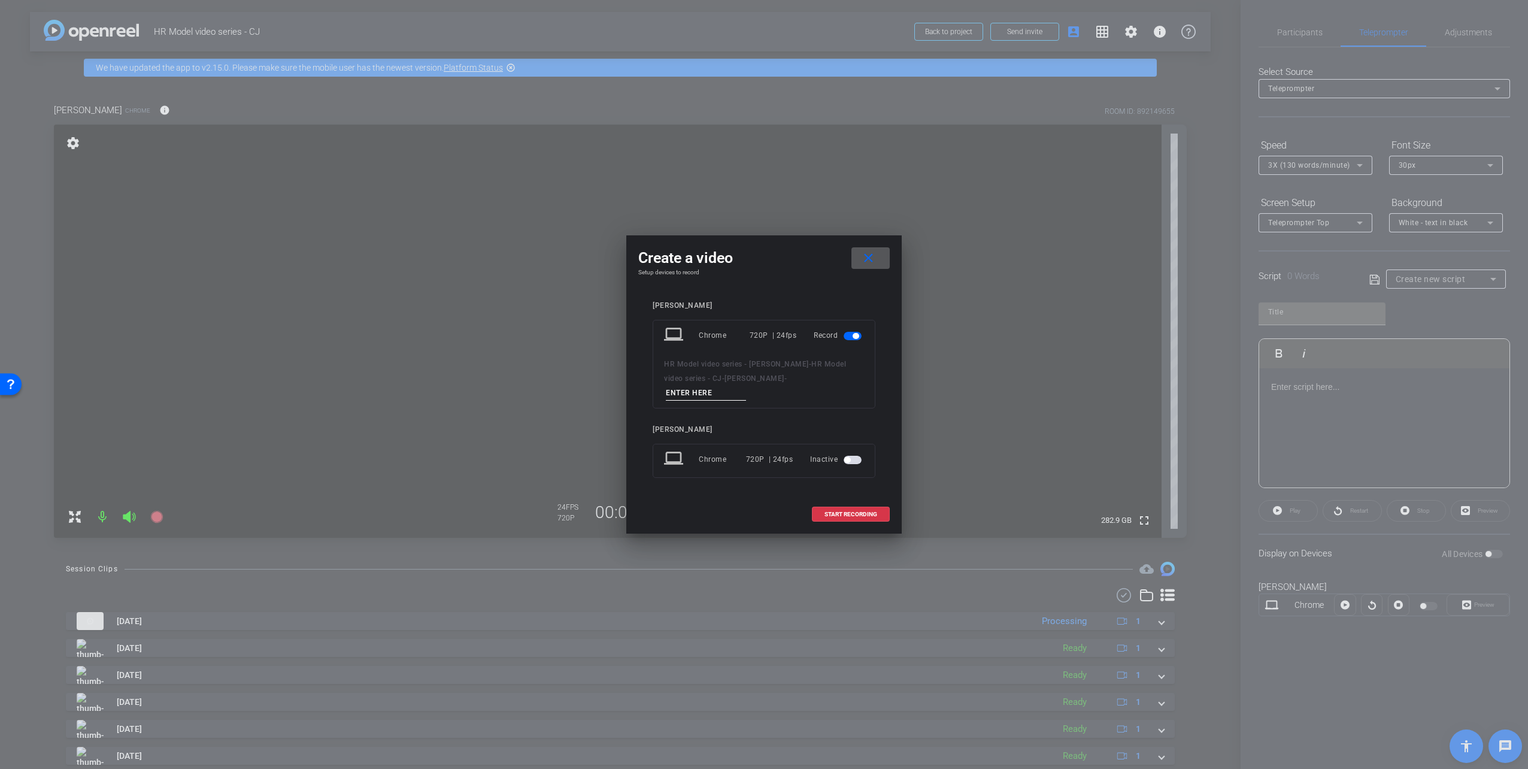
drag, startPoint x: 753, startPoint y: 382, endPoint x: 757, endPoint y: 375, distance: 7.8
click at [746, 386] on input at bounding box center [706, 393] width 80 height 15
type input "take 3"
drag, startPoint x: 750, startPoint y: 495, endPoint x: 806, endPoint y: 490, distance: 55.9
click at [752, 495] on div "Casey Jones laptop Chrome 720P | 24fps Record HR Model video series - Casey - H…" at bounding box center [763, 397] width 251 height 217
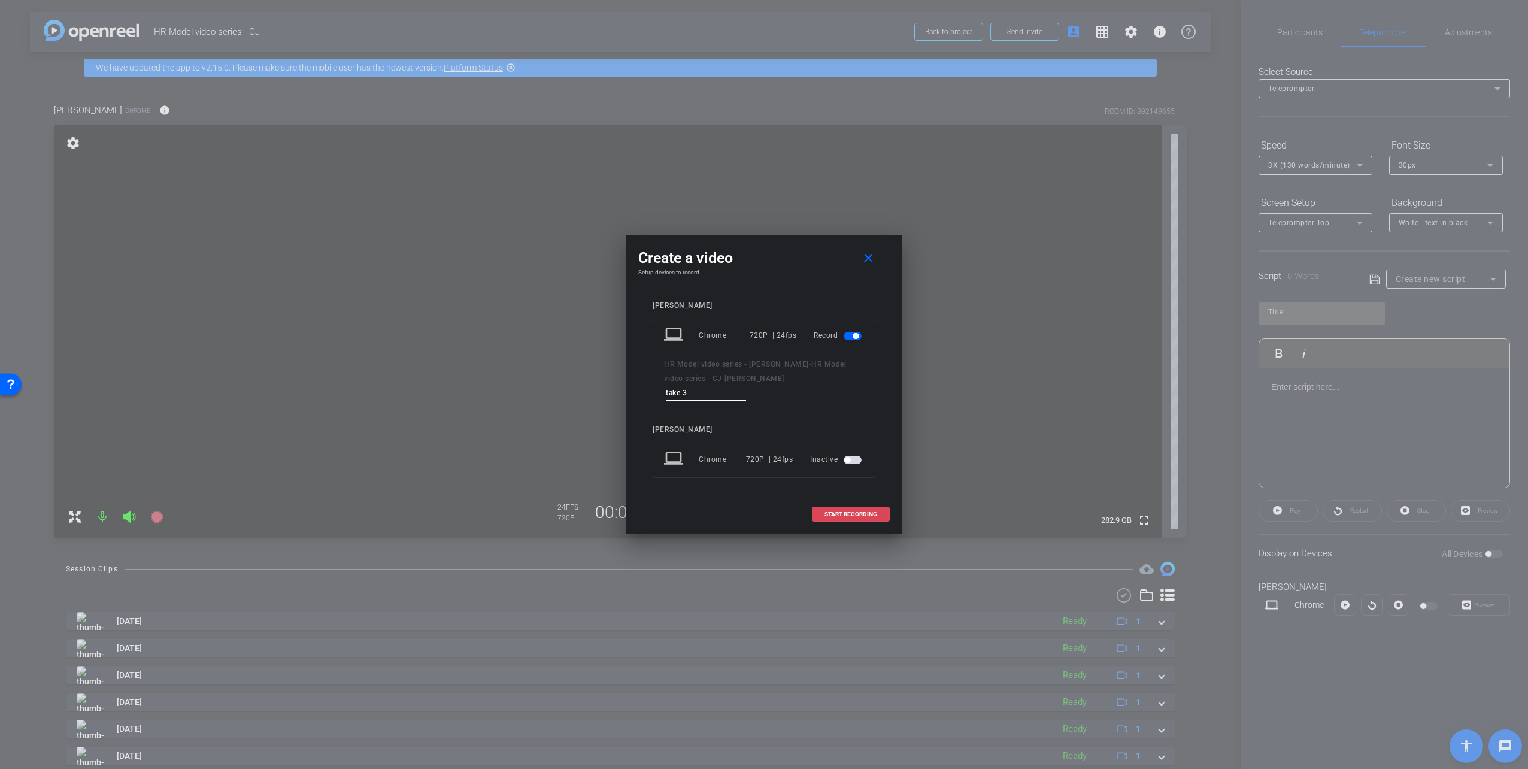
click at [850, 511] on span "START RECORDING" at bounding box center [850, 514] width 53 height 6
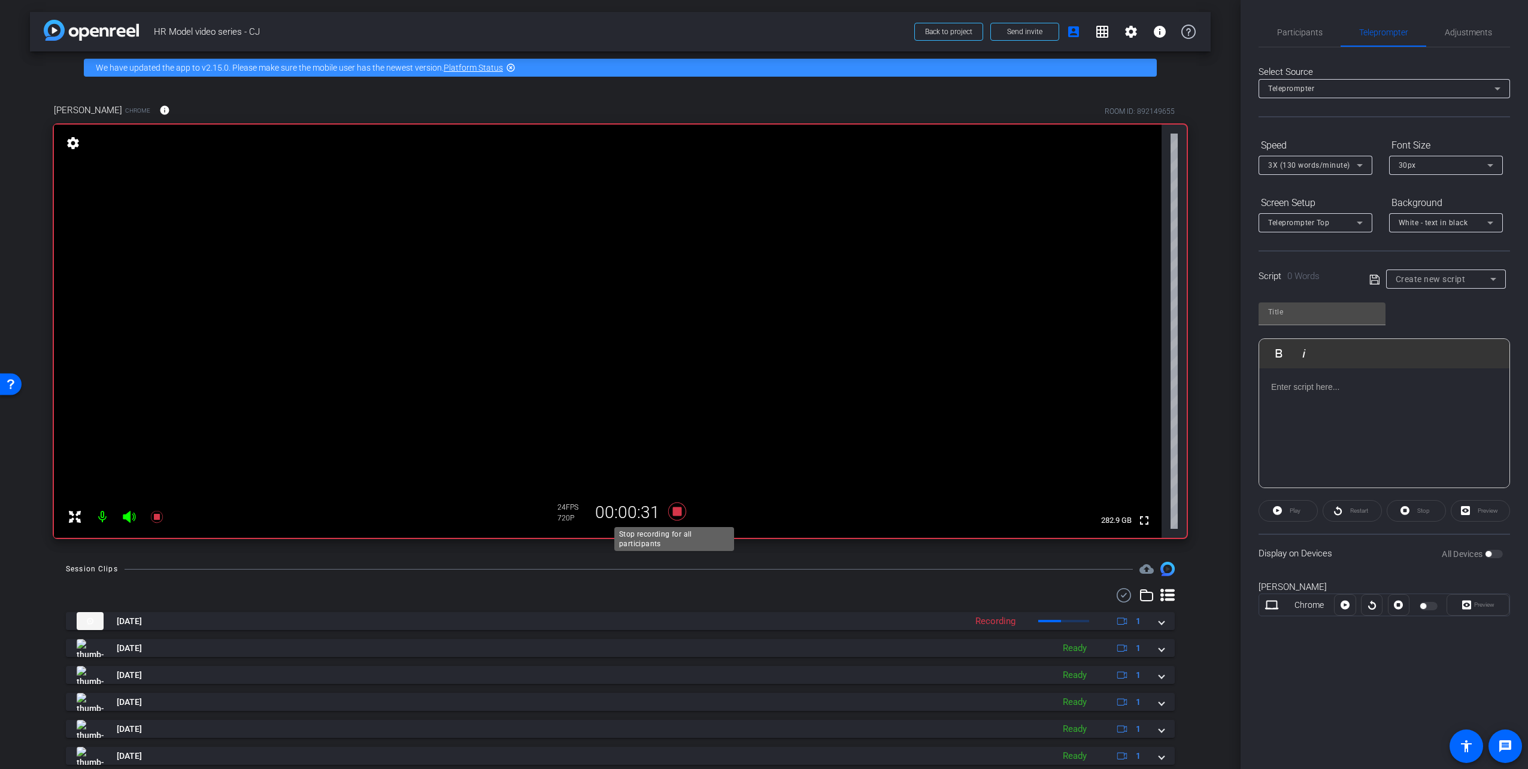
click at [678, 514] on icon at bounding box center [677, 511] width 18 height 18
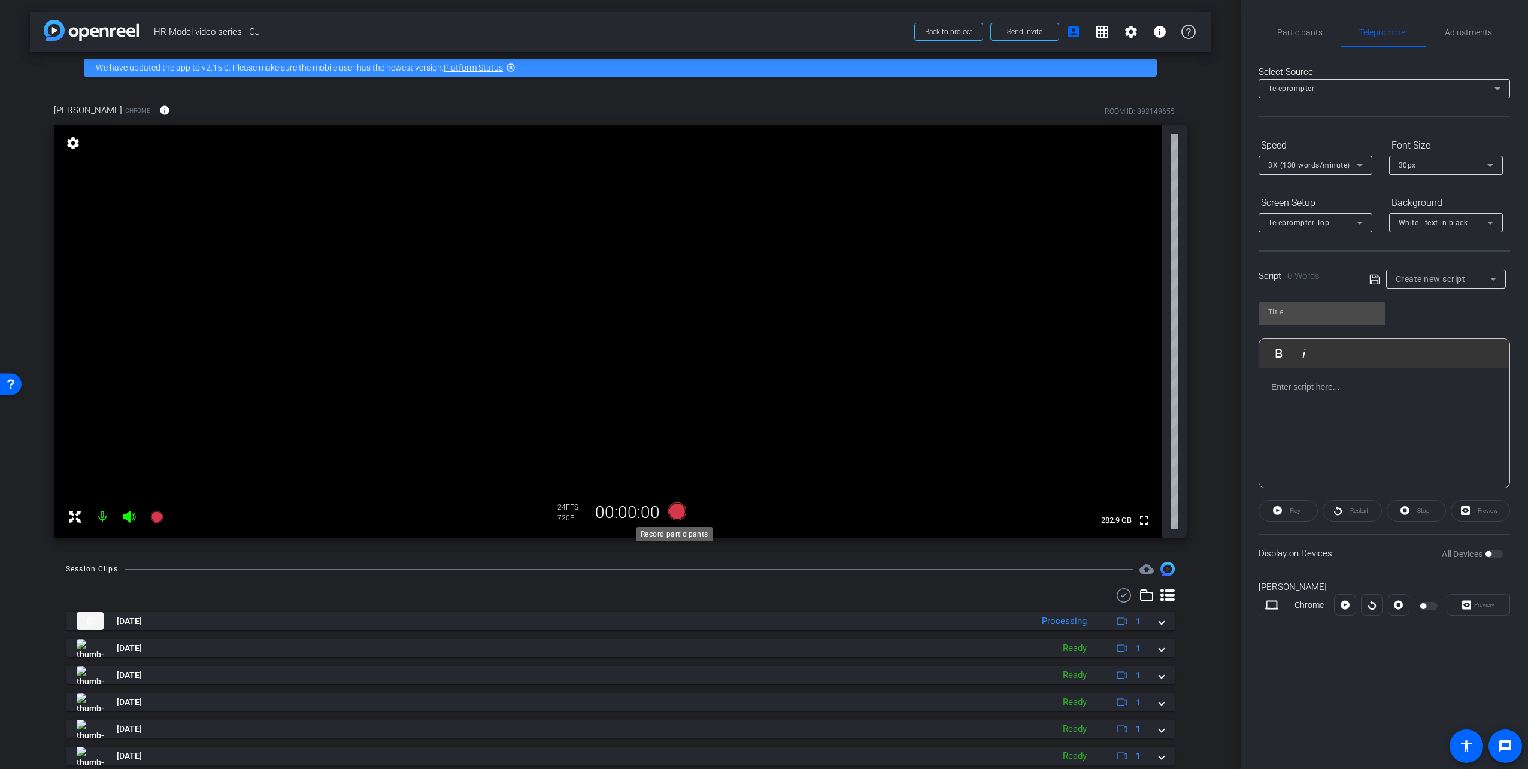
click at [671, 510] on icon at bounding box center [677, 511] width 18 height 18
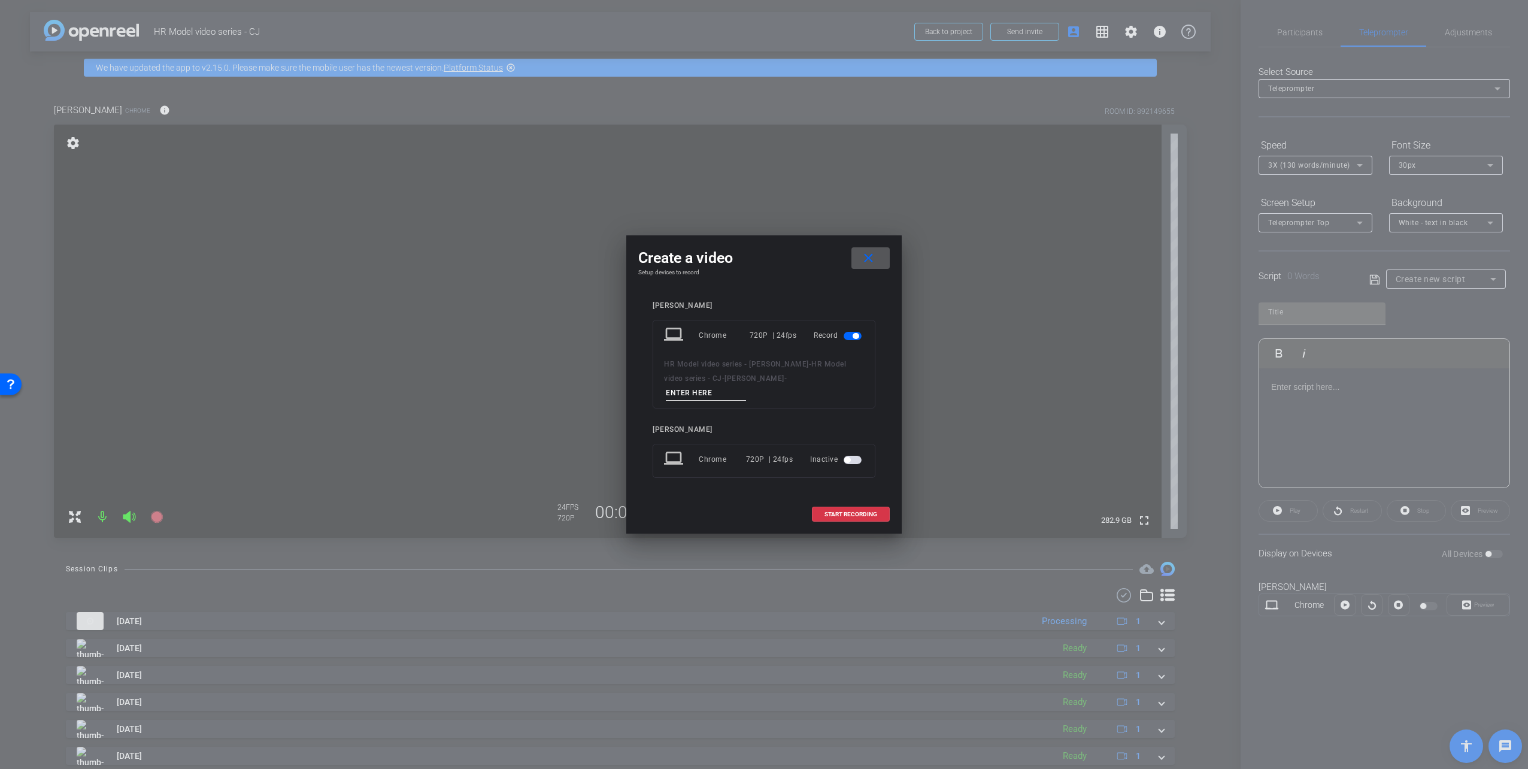
click at [851, 247] on button "close" at bounding box center [870, 258] width 38 height 22
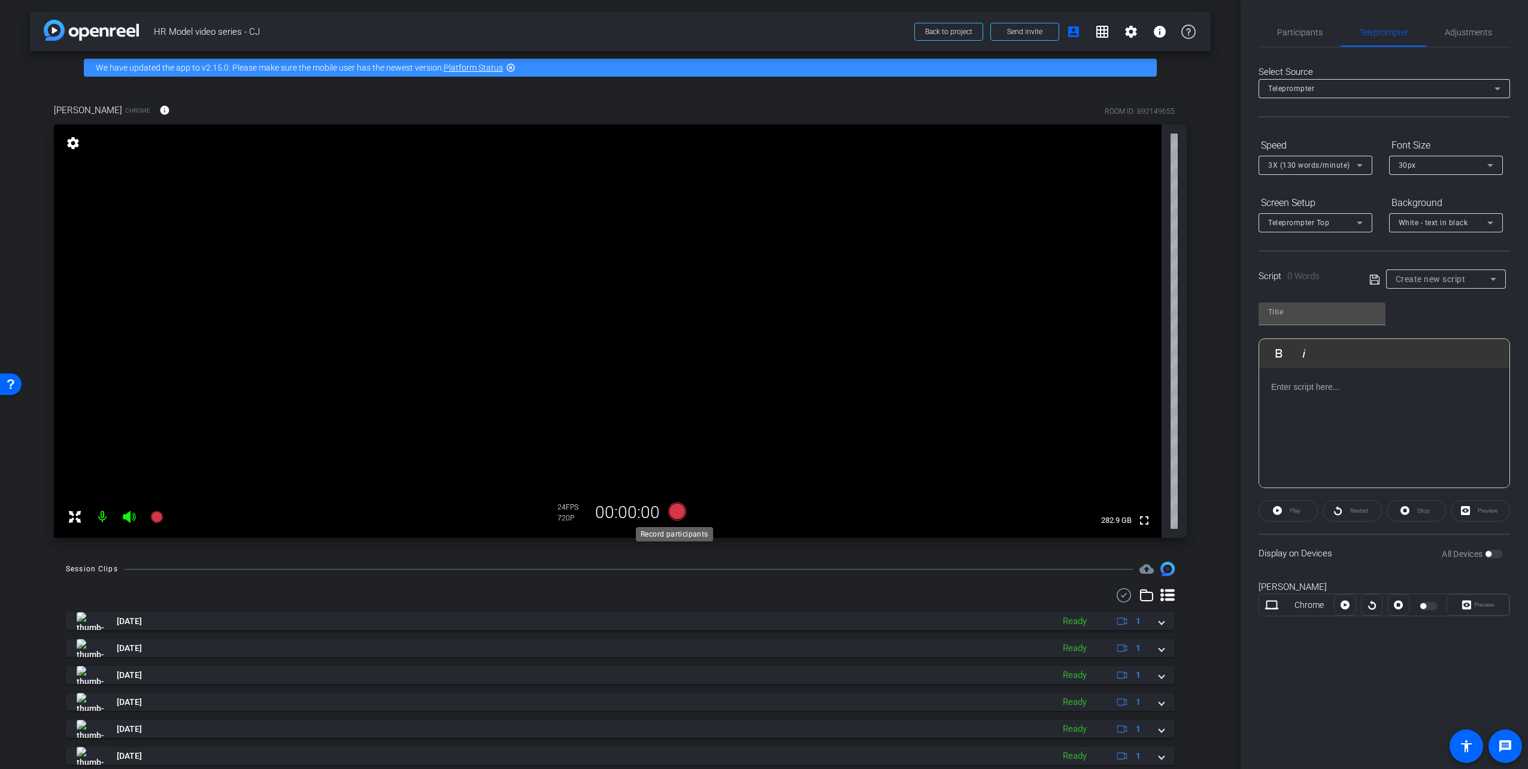
click at [674, 508] on icon at bounding box center [677, 511] width 18 height 18
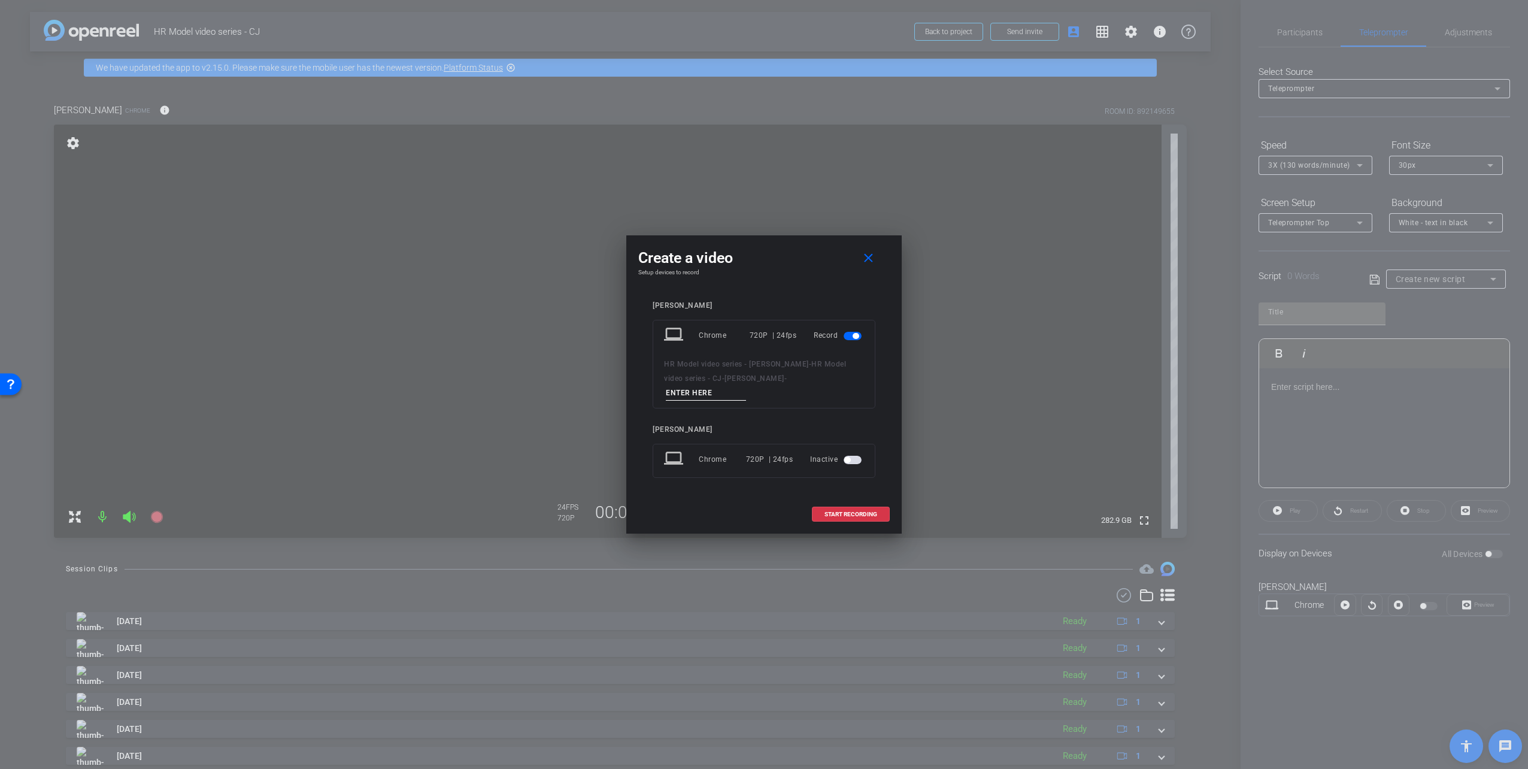
click at [746, 387] on input at bounding box center [706, 393] width 80 height 15
type input "take 4"
click at [857, 502] on span at bounding box center [850, 514] width 77 height 29
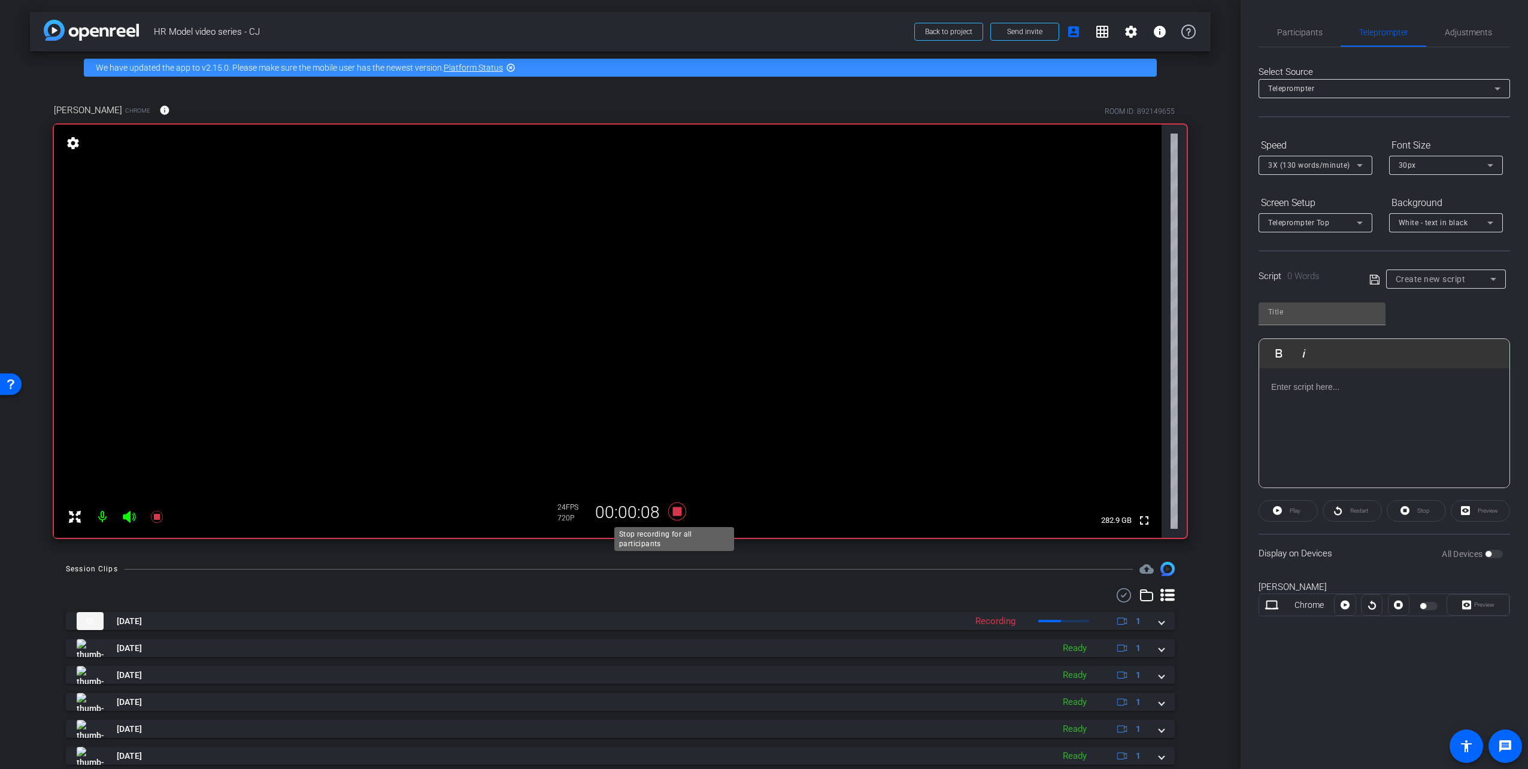
click at [674, 510] on icon at bounding box center [677, 511] width 18 height 18
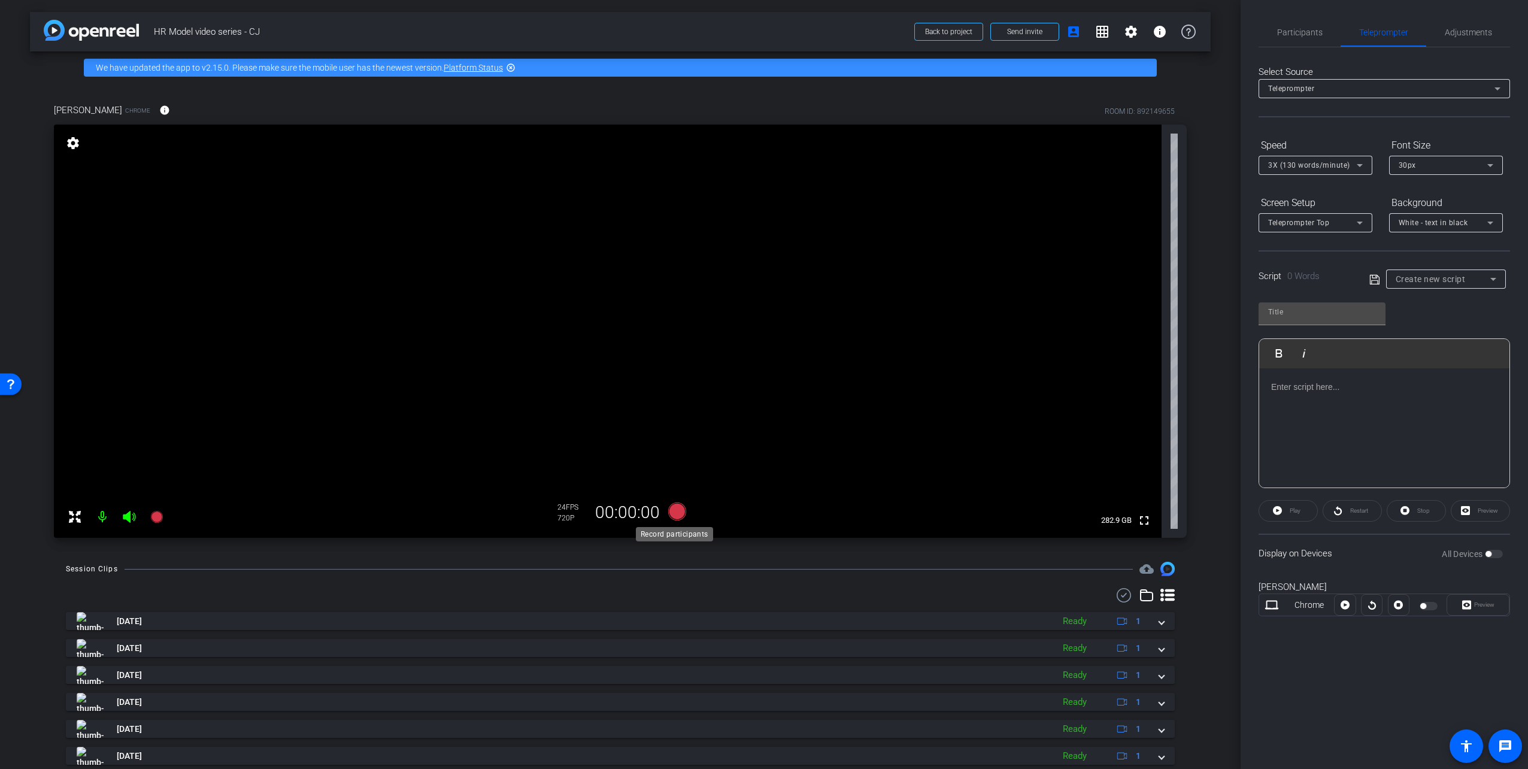
click at [674, 509] on icon at bounding box center [677, 511] width 18 height 18
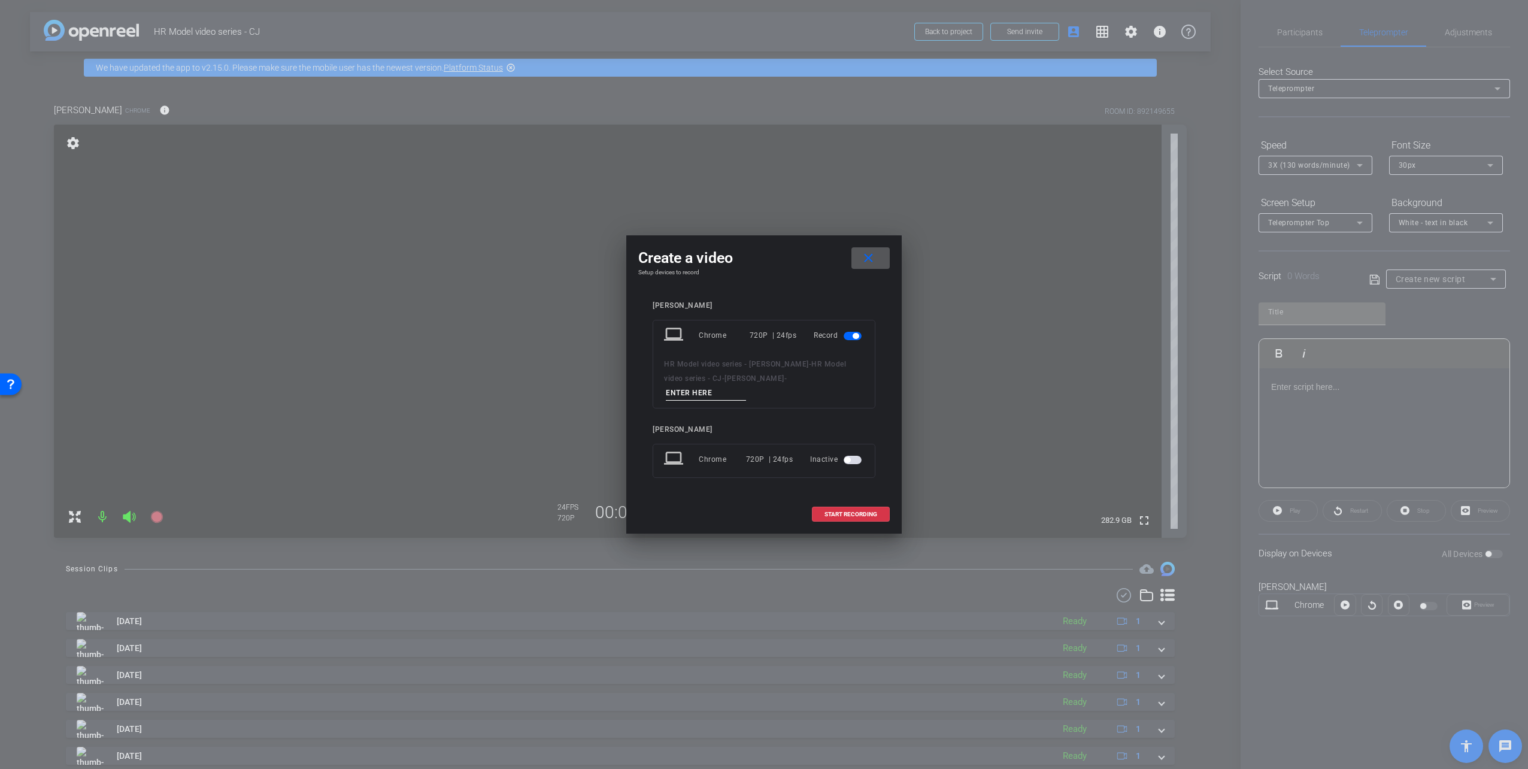
click at [746, 386] on input at bounding box center [706, 393] width 80 height 15
type input "take 5"
click at [859, 511] on span "START RECORDING" at bounding box center [850, 514] width 53 height 6
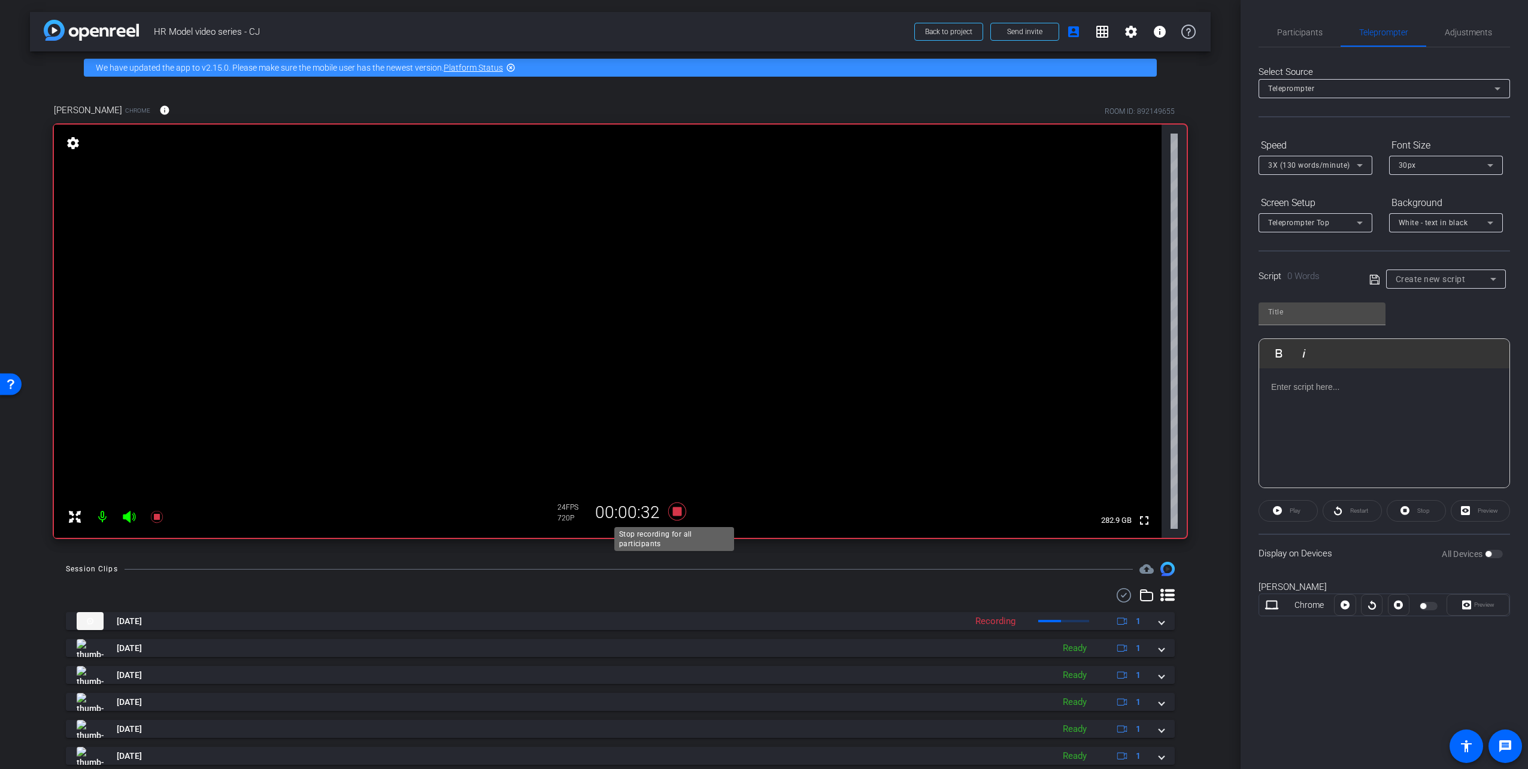
click at [674, 516] on icon at bounding box center [677, 511] width 18 height 18
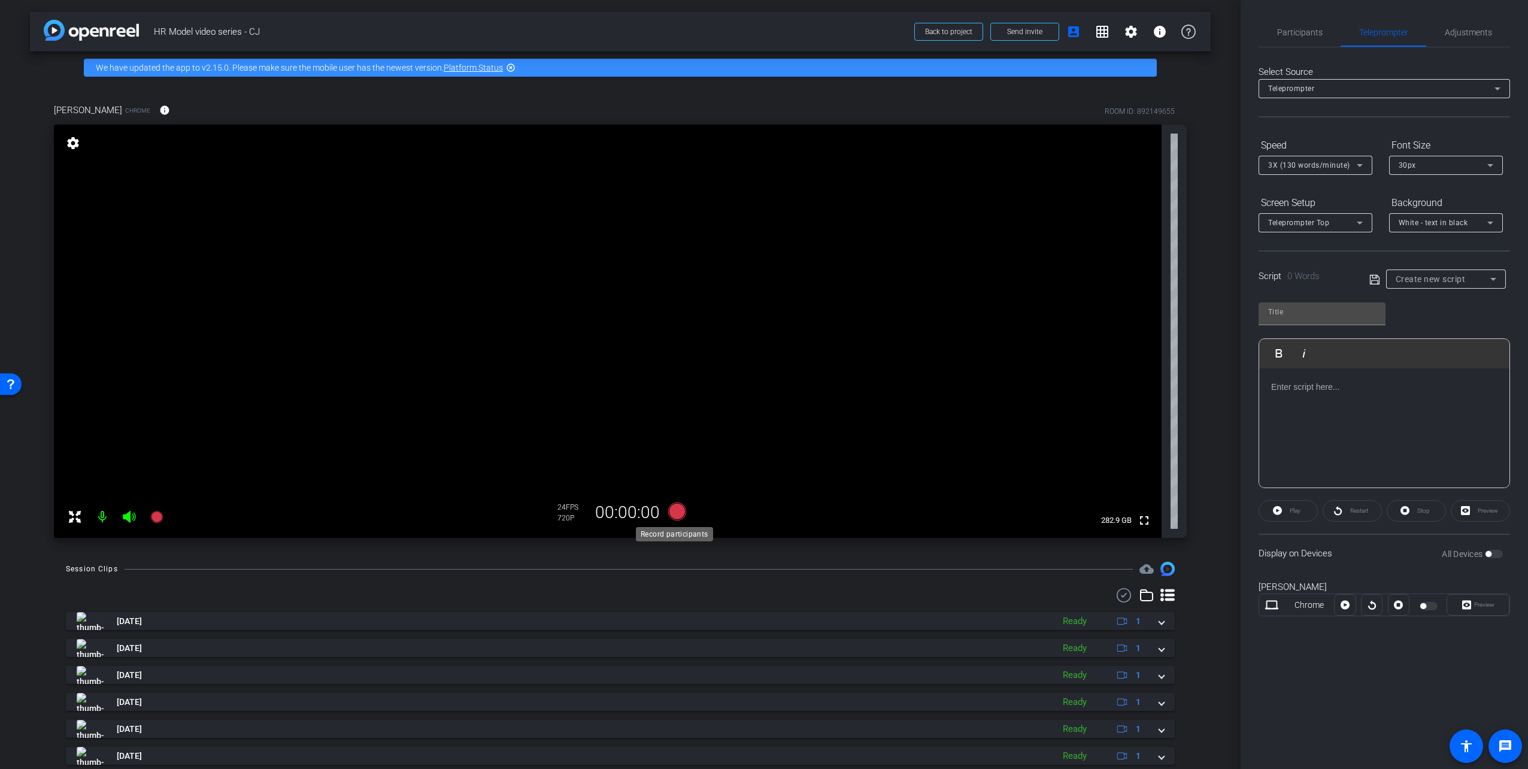
click at [673, 513] on icon at bounding box center [677, 511] width 18 height 18
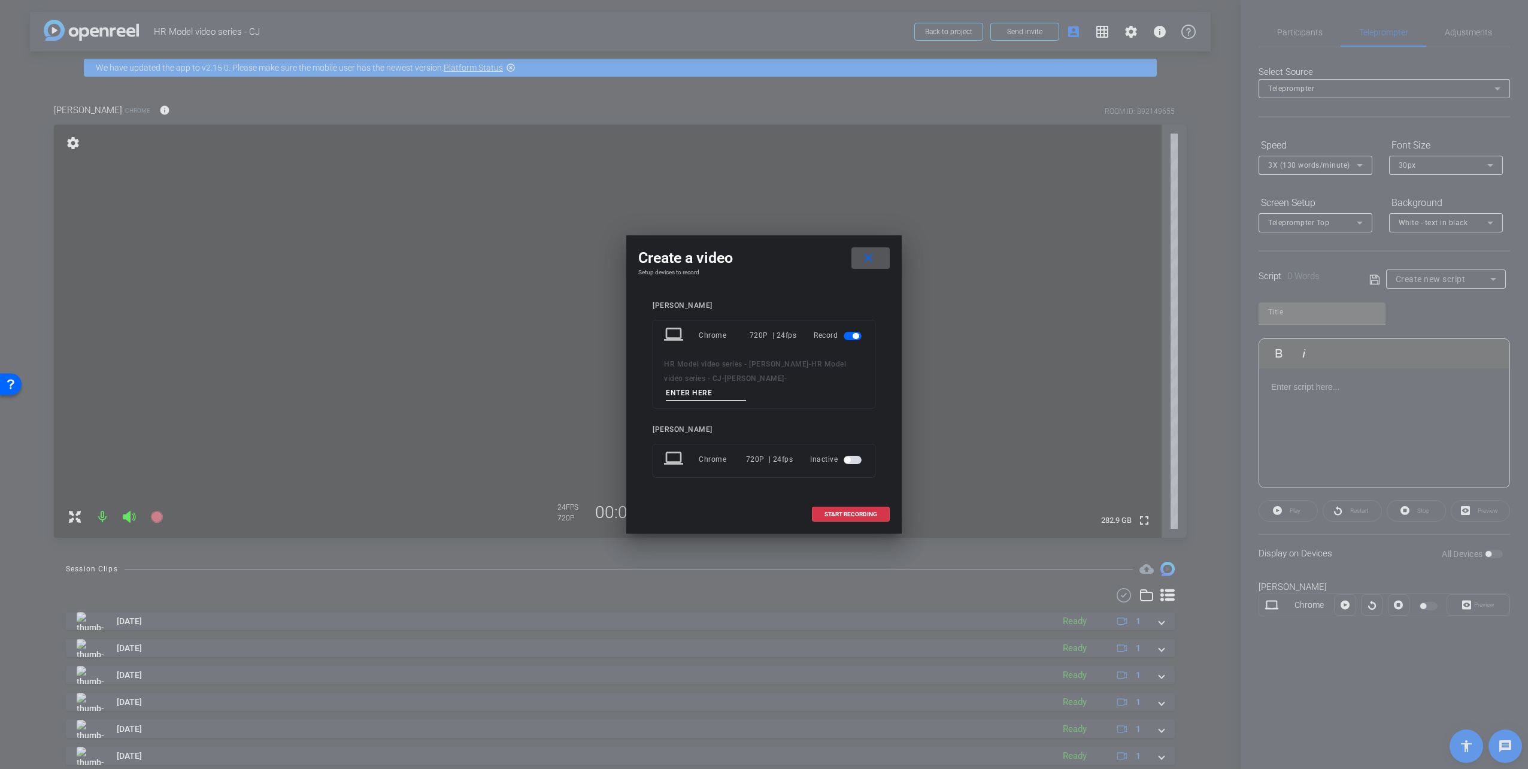
click at [746, 387] on input at bounding box center [706, 393] width 80 height 15
type input "take 6"
drag, startPoint x: 869, startPoint y: 257, endPoint x: 869, endPoint y: 267, distance: 10.2
click at [869, 258] on button "close" at bounding box center [870, 258] width 38 height 22
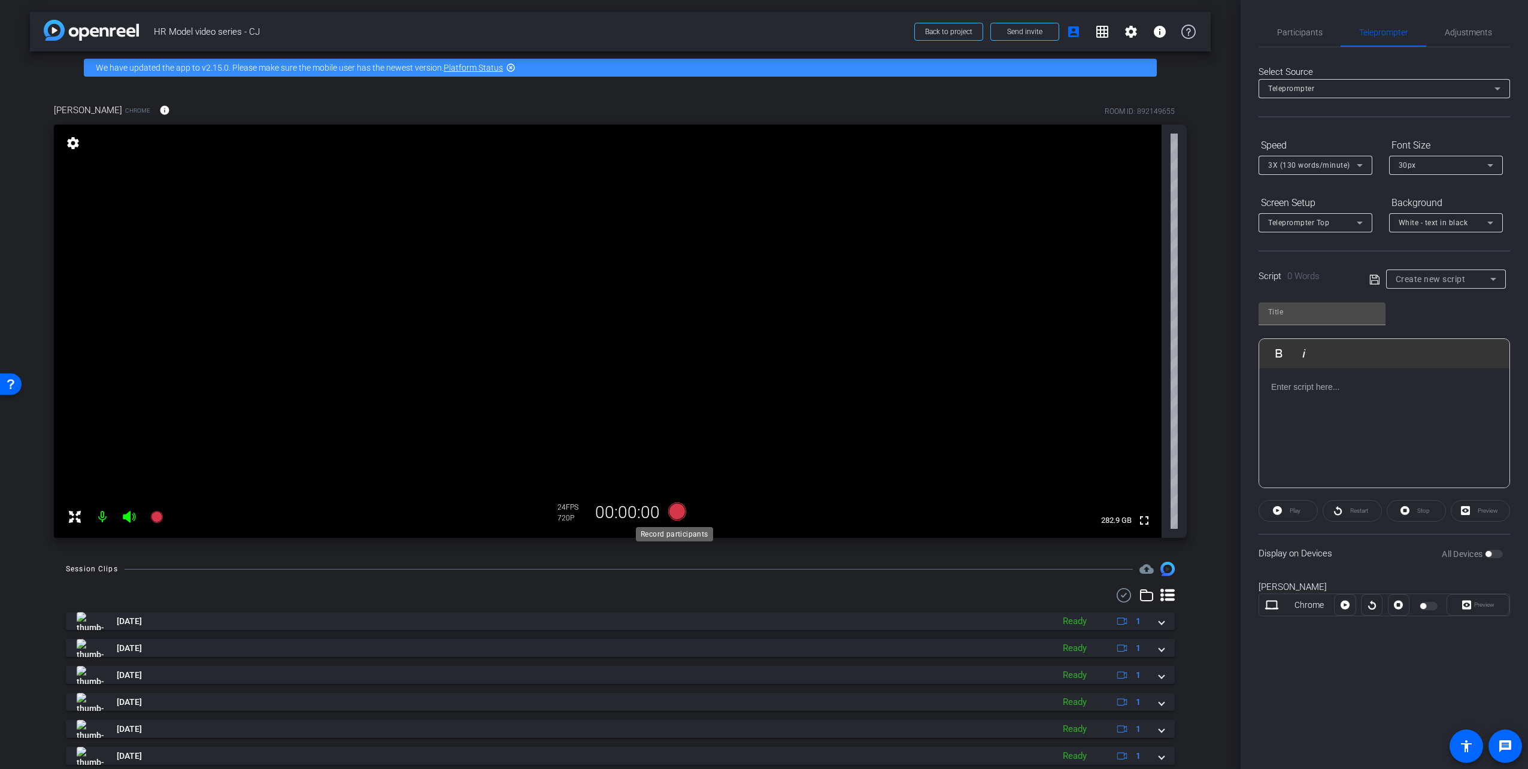
click at [669, 508] on icon at bounding box center [677, 511] width 18 height 18
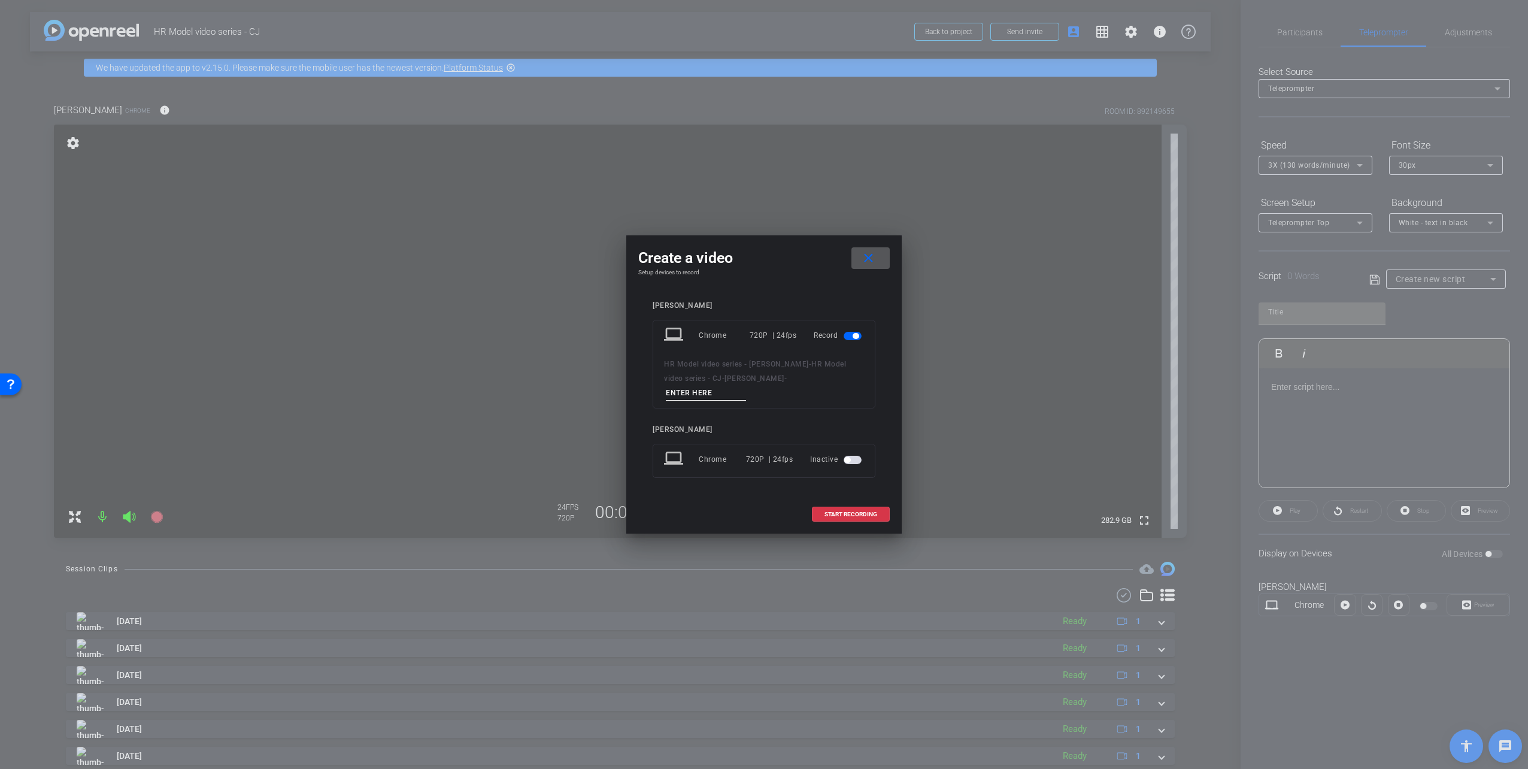
click at [746, 386] on input at bounding box center [706, 393] width 80 height 15
type input "take 6"
click at [845, 511] on span "START RECORDING" at bounding box center [850, 514] width 53 height 6
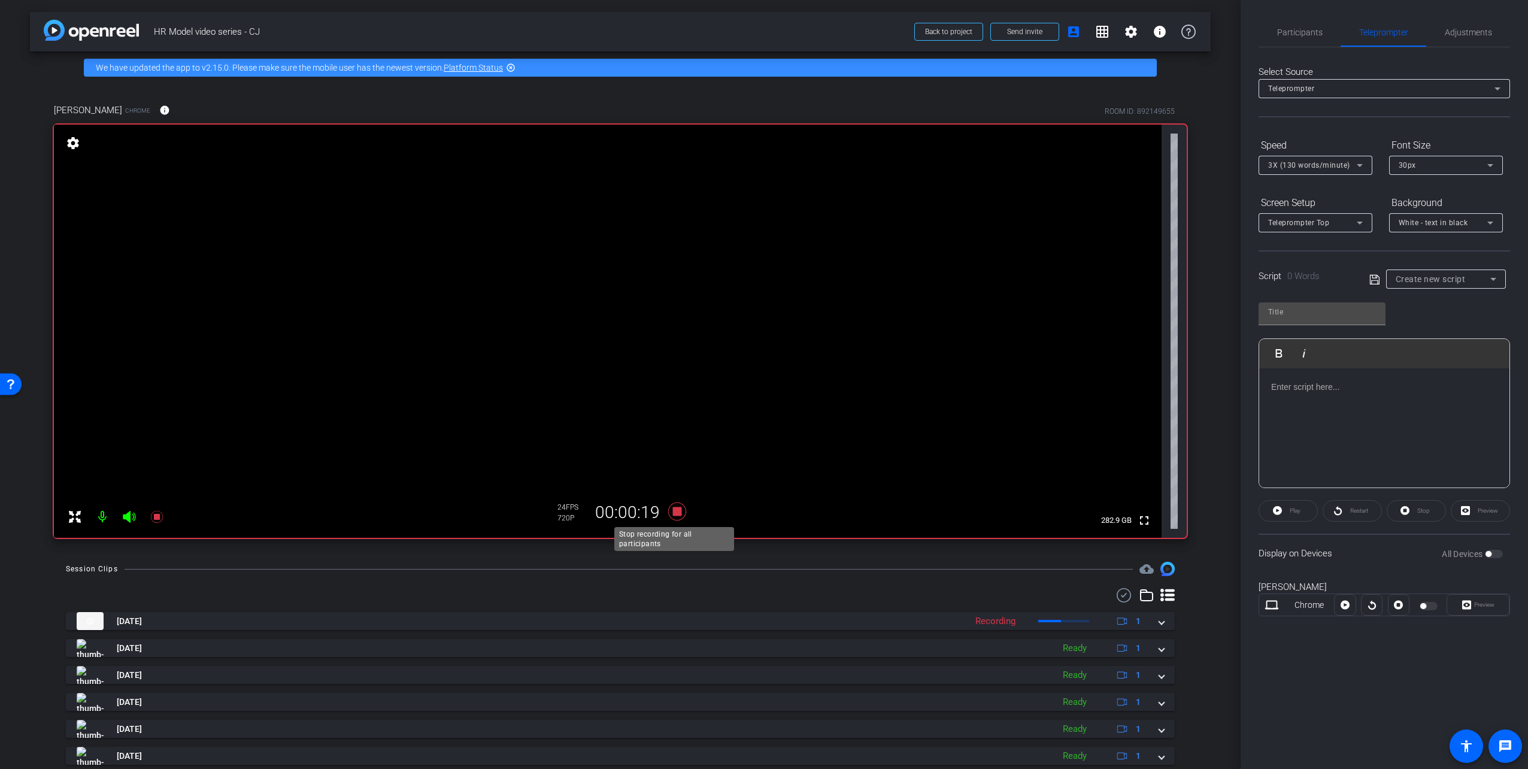
click at [676, 510] on icon at bounding box center [677, 511] width 18 height 18
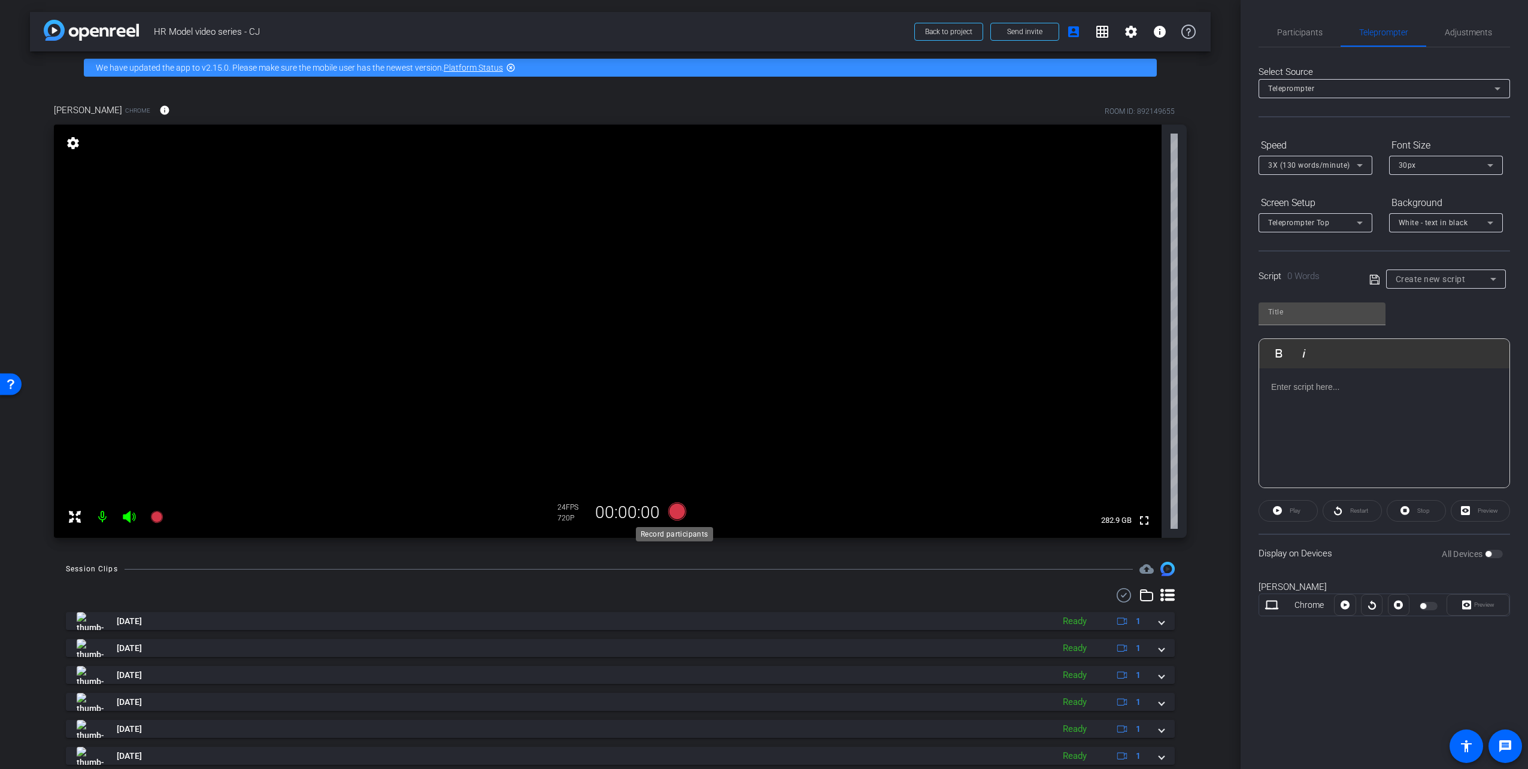
click at [673, 505] on icon at bounding box center [677, 511] width 18 height 18
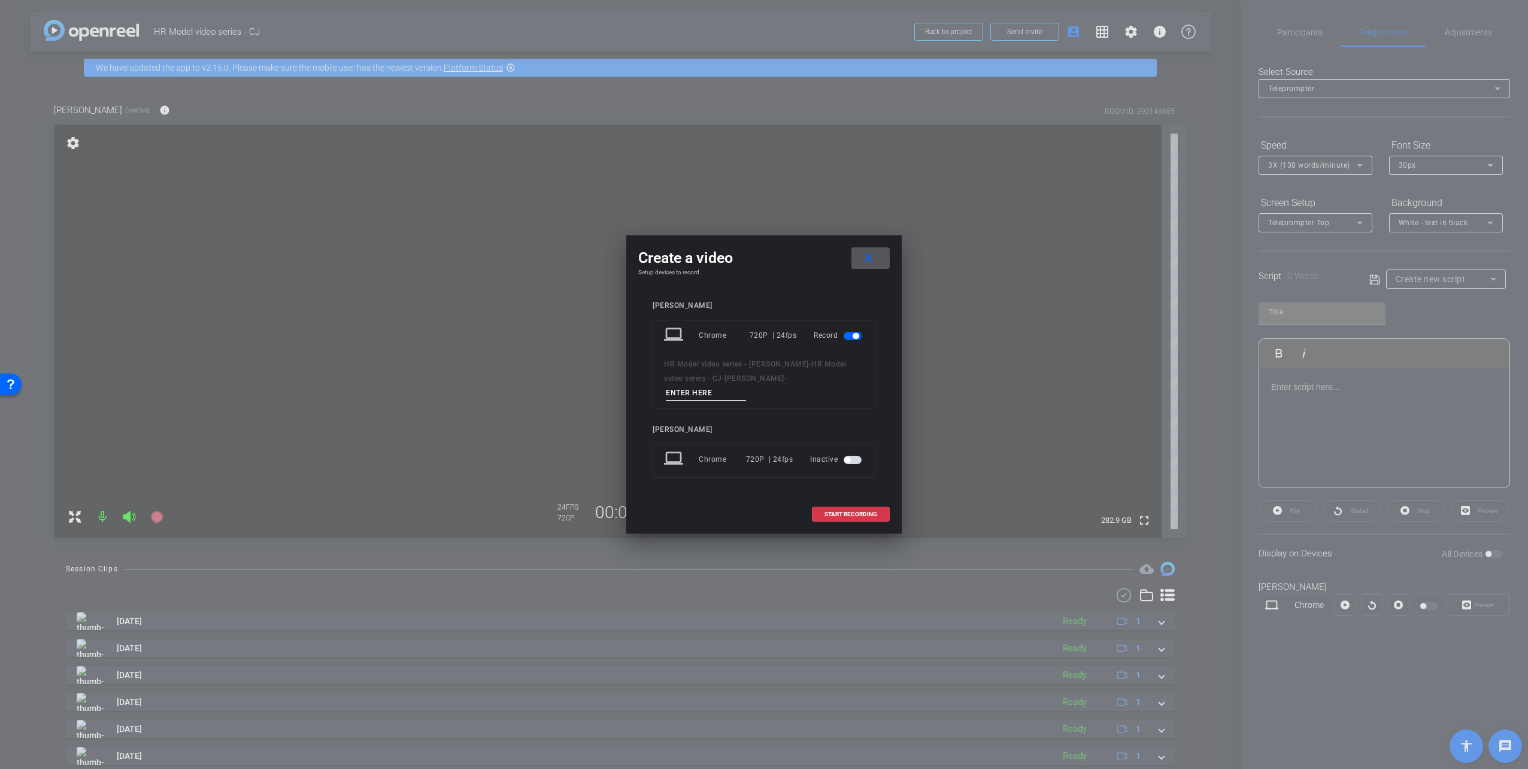
click at [746, 386] on input at bounding box center [706, 393] width 80 height 15
type input "take 7"
click at [871, 511] on span "START RECORDING" at bounding box center [850, 514] width 53 height 6
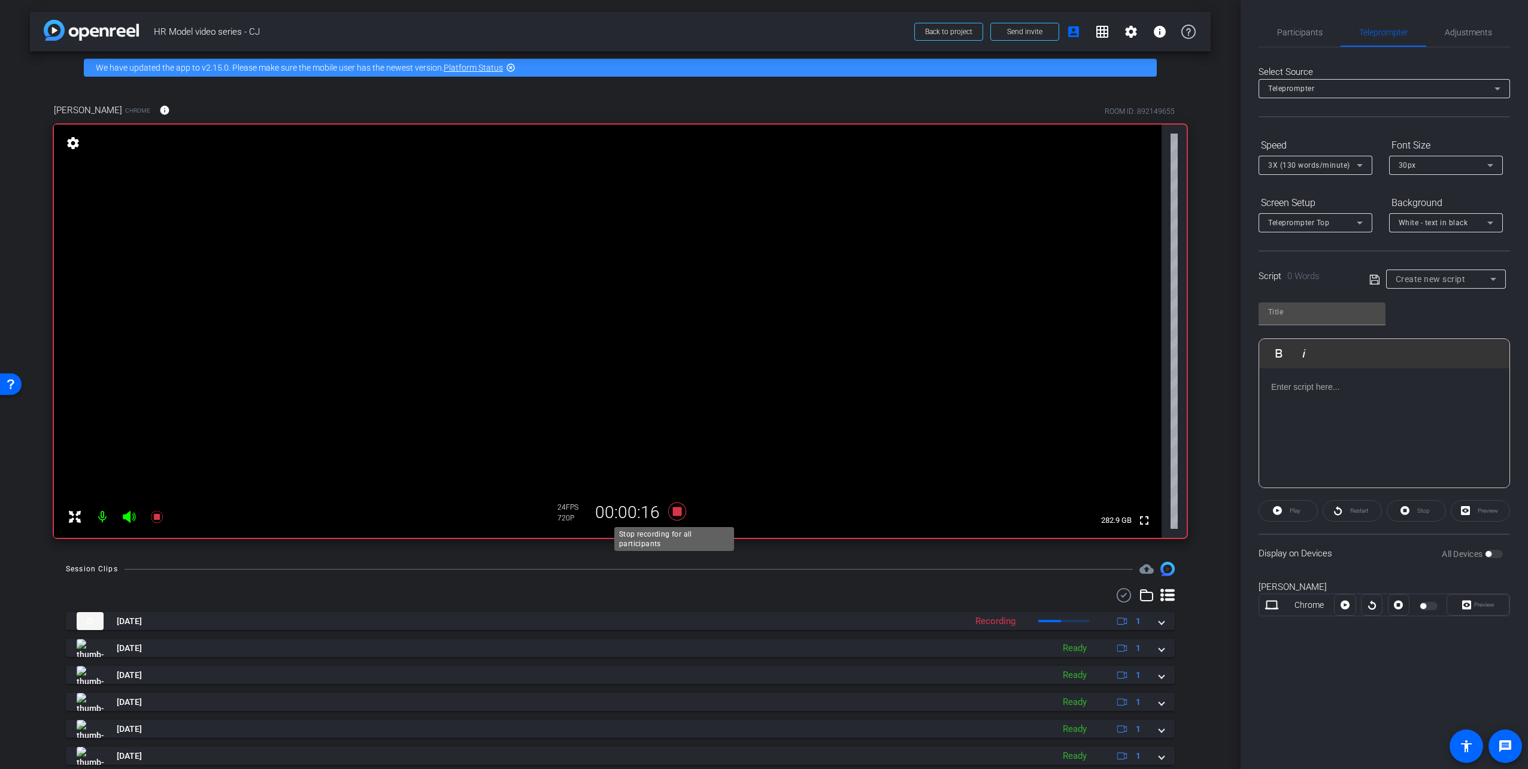
click at [675, 510] on icon at bounding box center [677, 511] width 18 height 18
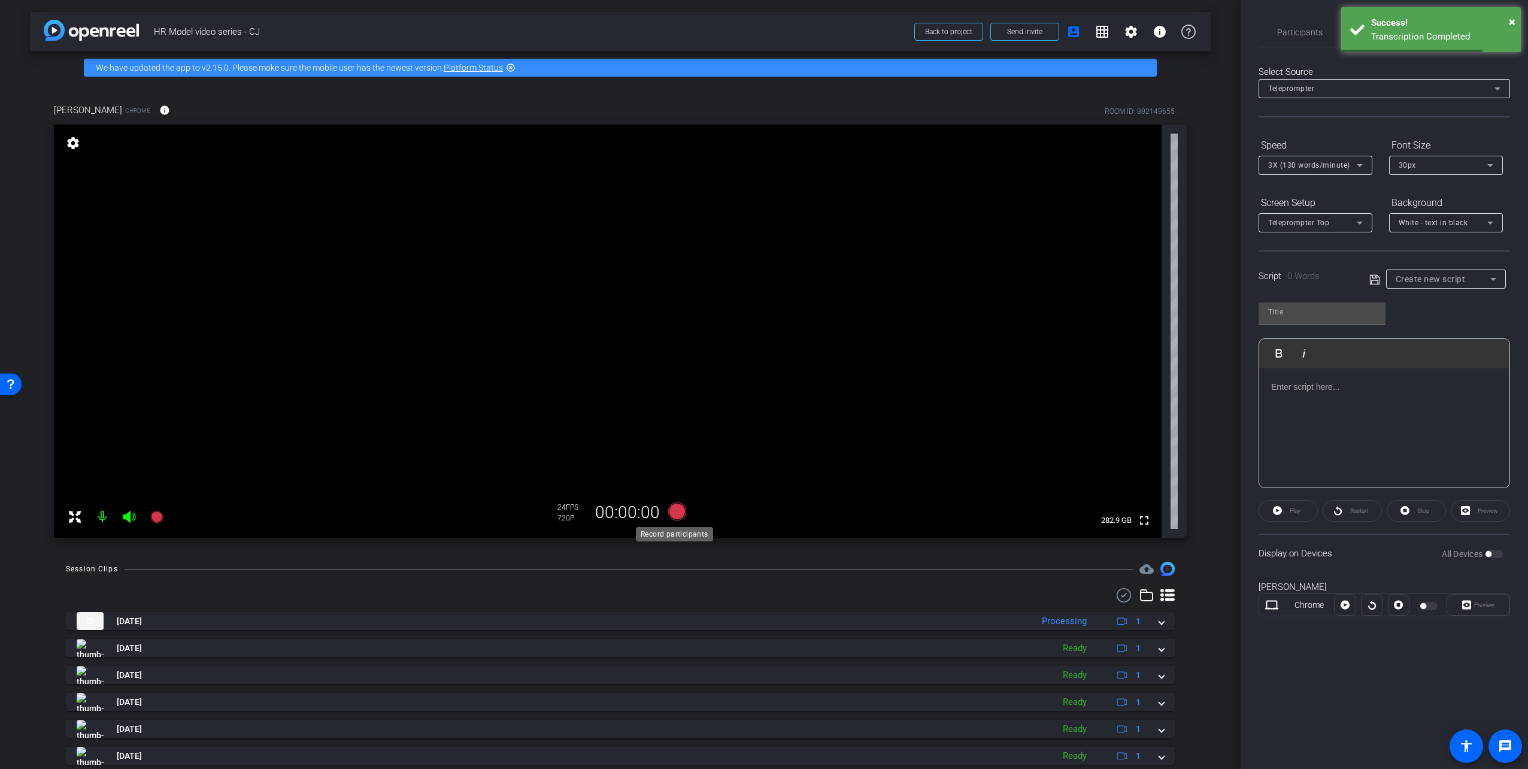
click at [674, 513] on icon at bounding box center [677, 511] width 18 height 18
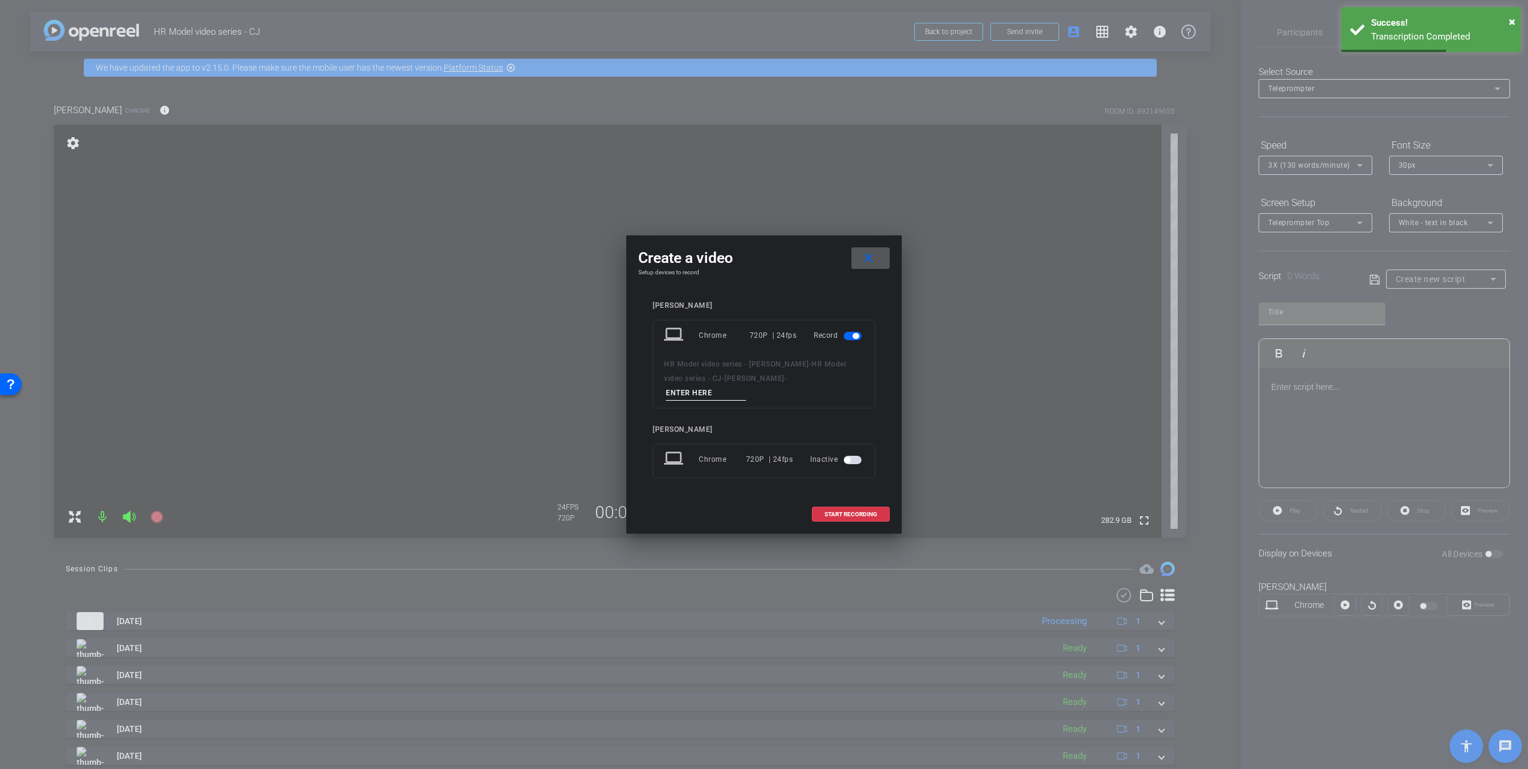
click at [746, 390] on input at bounding box center [706, 393] width 80 height 15
type input "take 8"
click at [863, 511] on span "START RECORDING" at bounding box center [850, 514] width 53 height 6
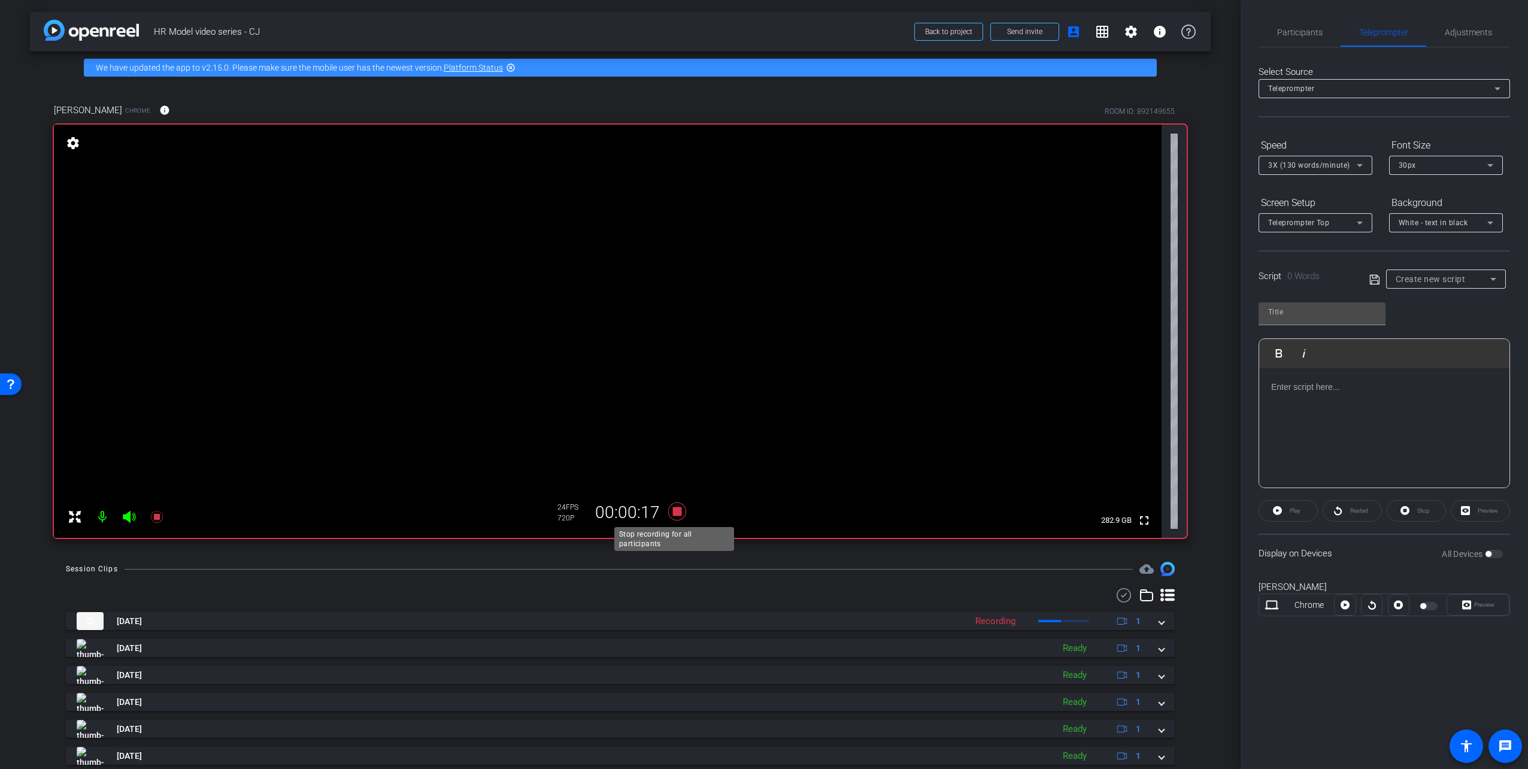
click at [675, 508] on icon at bounding box center [677, 511] width 18 height 18
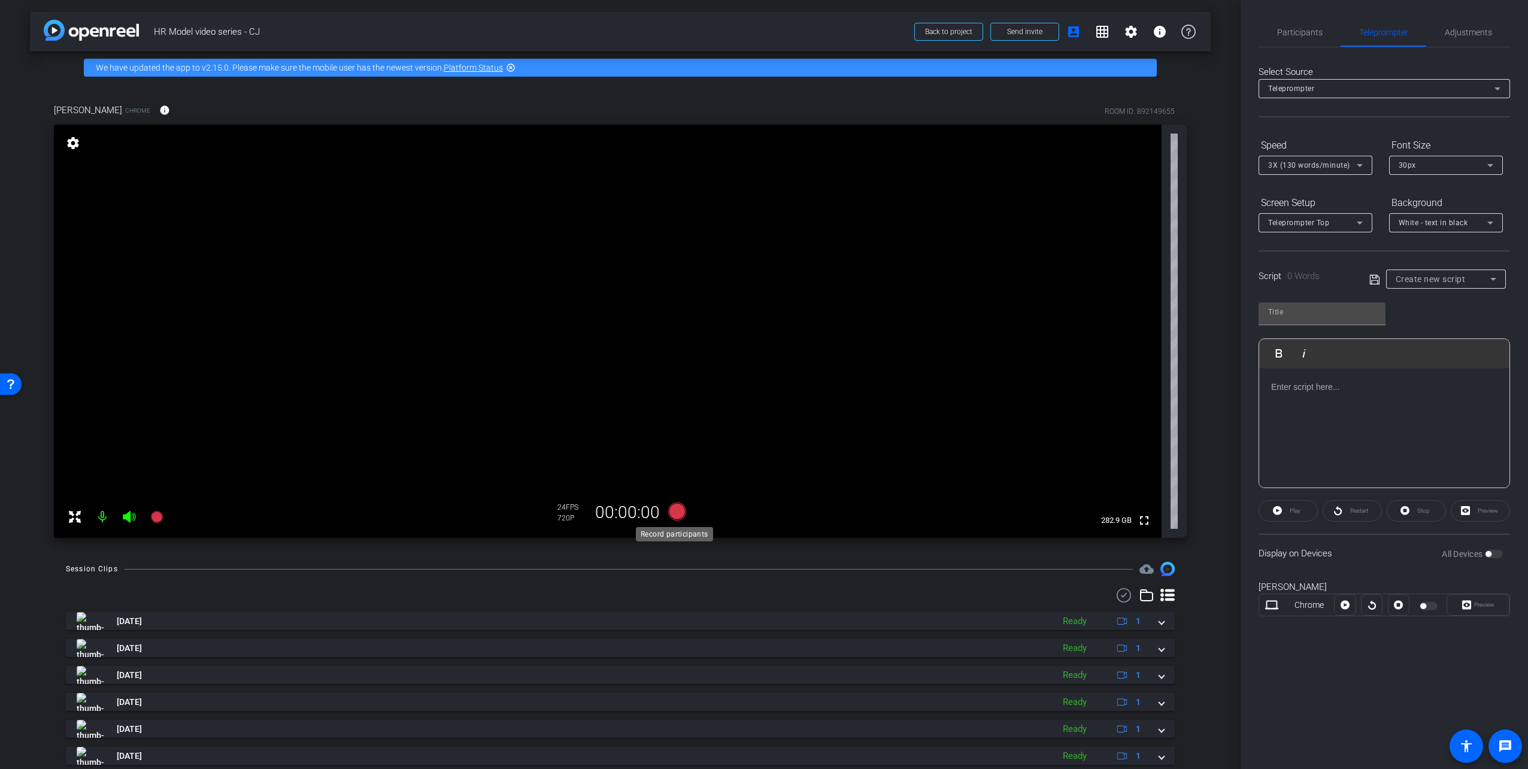
click at [675, 513] on icon at bounding box center [677, 511] width 18 height 18
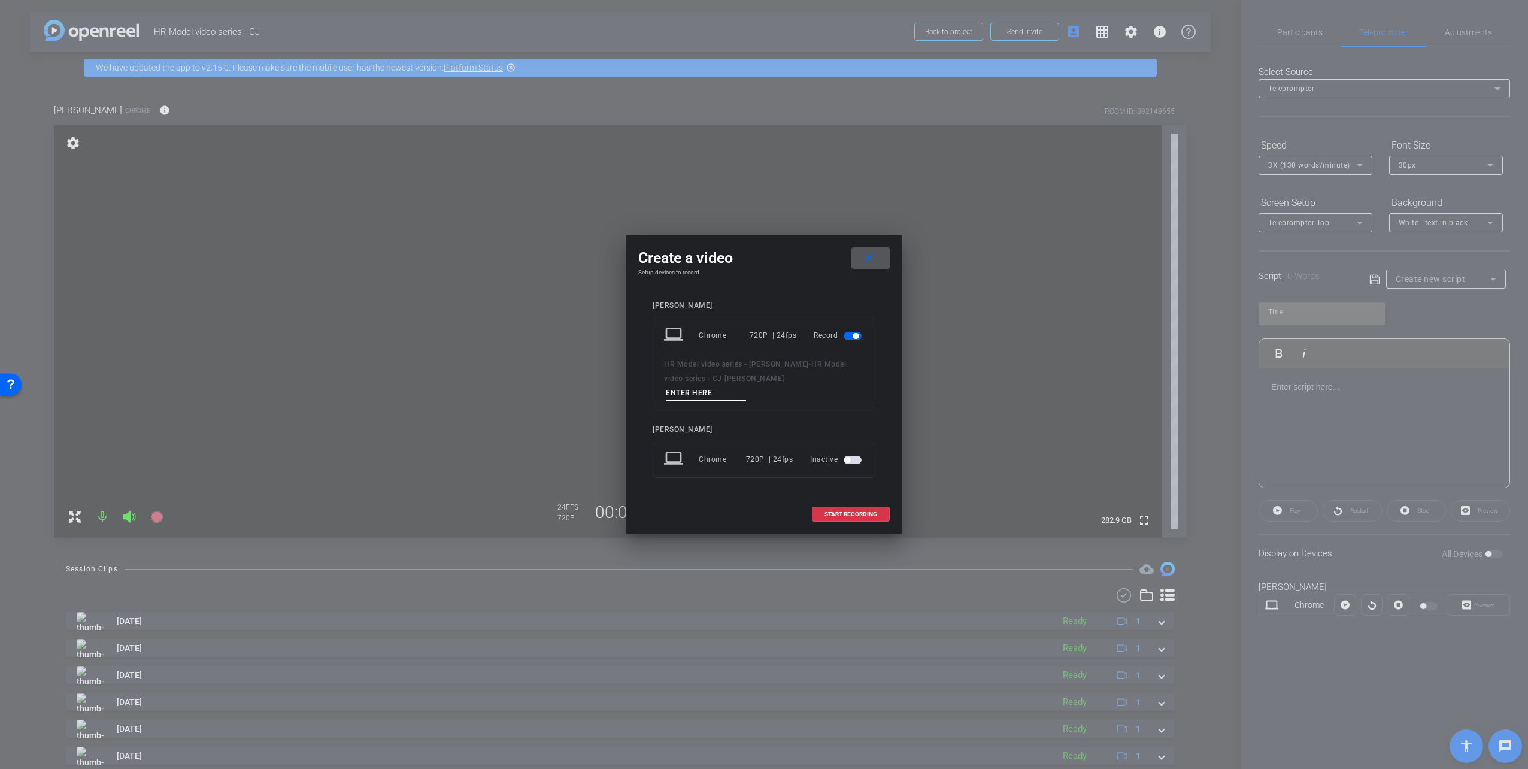
click at [746, 387] on input at bounding box center [706, 393] width 80 height 15
type input "take 9"
click at [845, 511] on span "START RECORDING" at bounding box center [850, 514] width 53 height 6
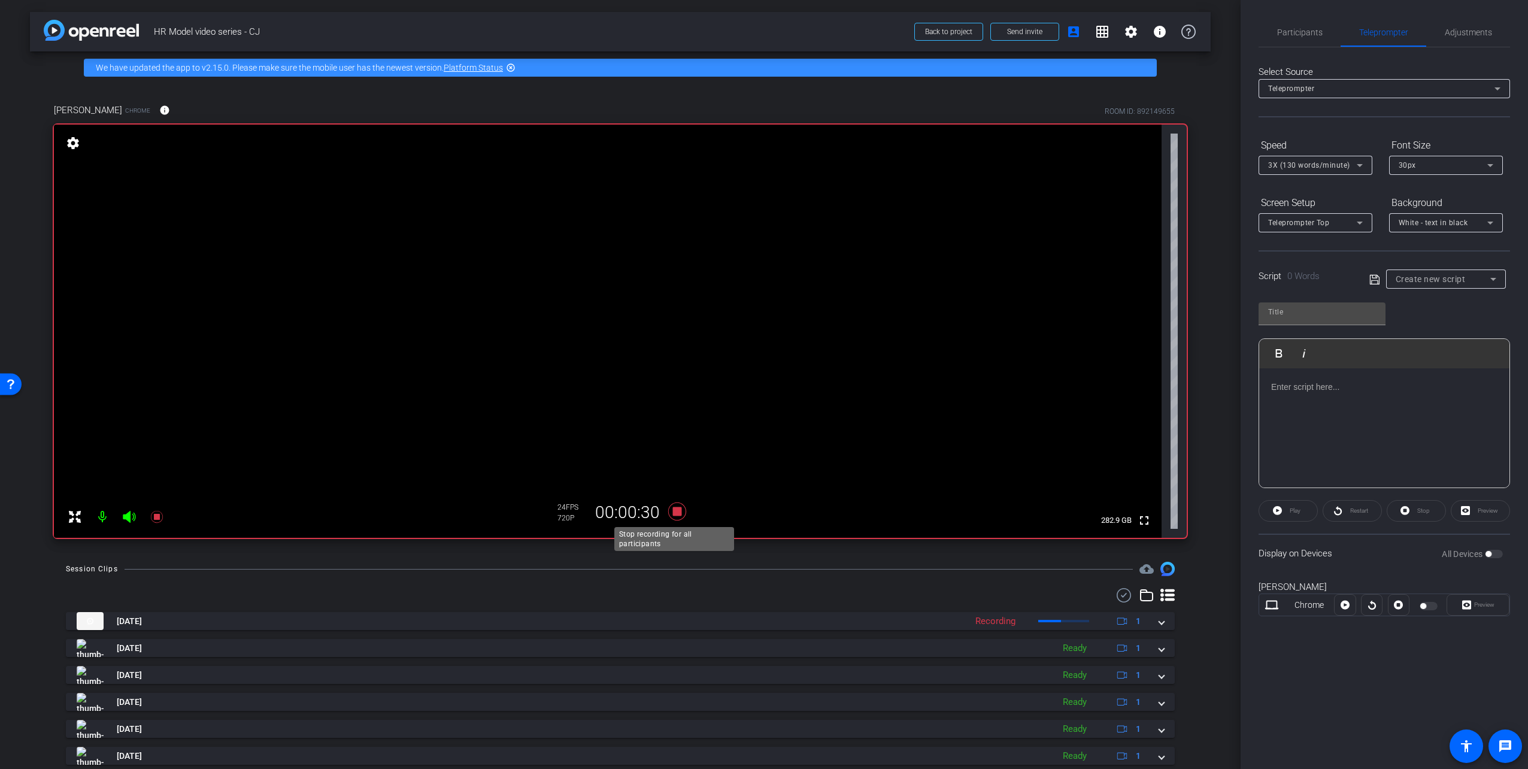
click at [672, 509] on icon at bounding box center [677, 511] width 18 height 18
